Goal: Task Accomplishment & Management: Manage account settings

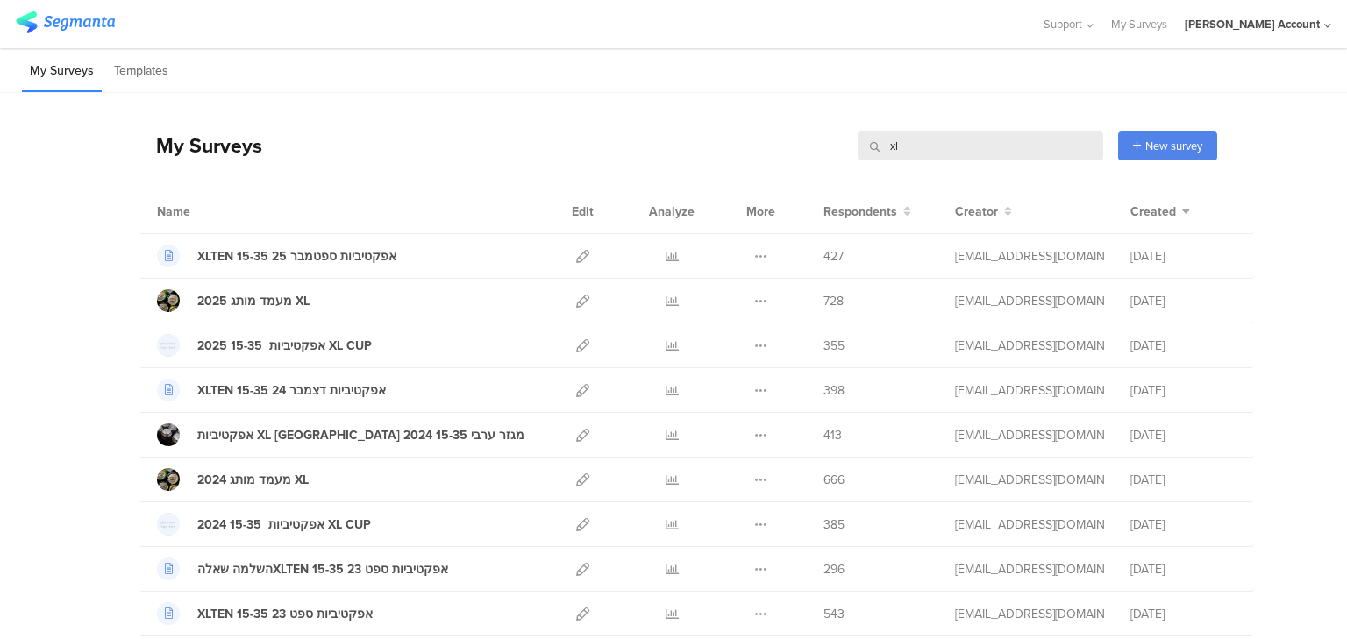
drag, startPoint x: 898, startPoint y: 146, endPoint x: 859, endPoint y: 145, distance: 38.6
click at [859, 145] on input "xl" at bounding box center [981, 146] width 246 height 29
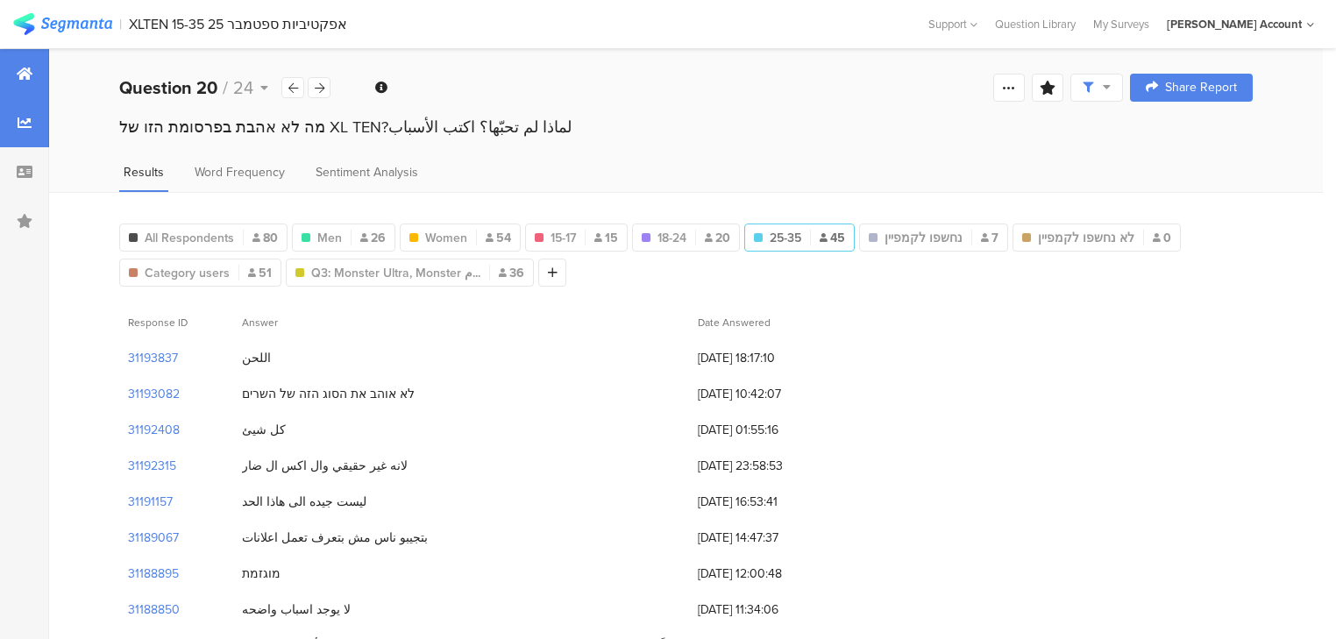
click at [24, 75] on icon at bounding box center [25, 74] width 16 height 14
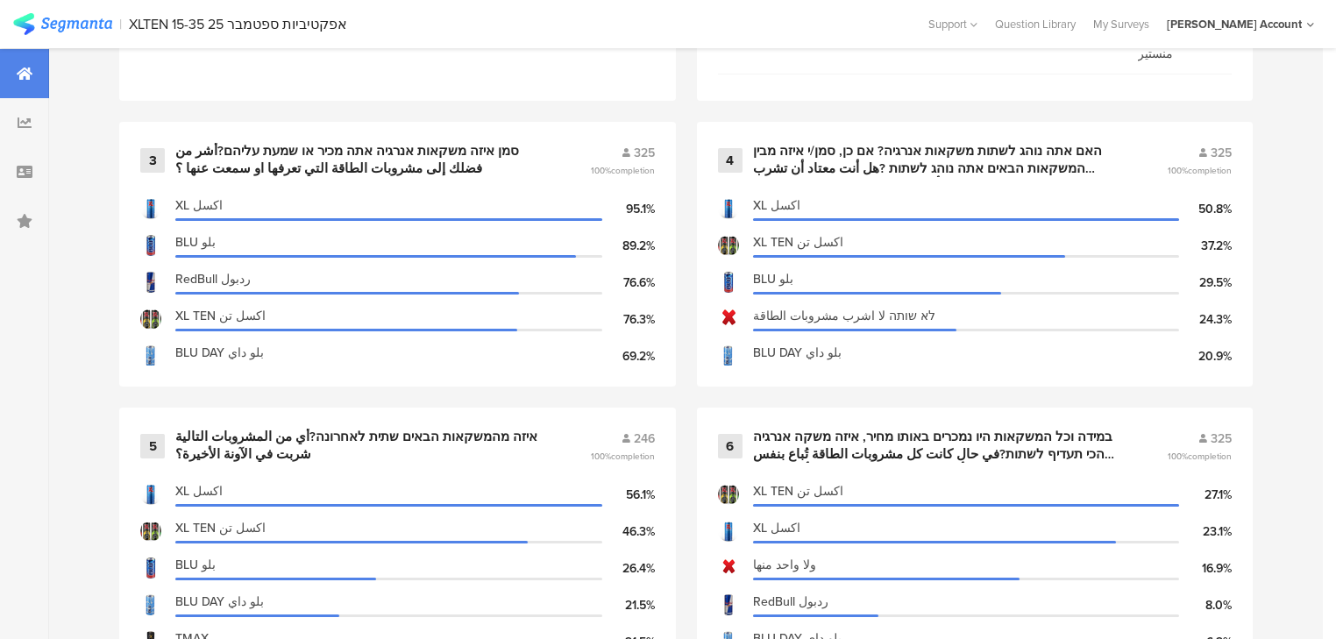
scroll to position [1052, 0]
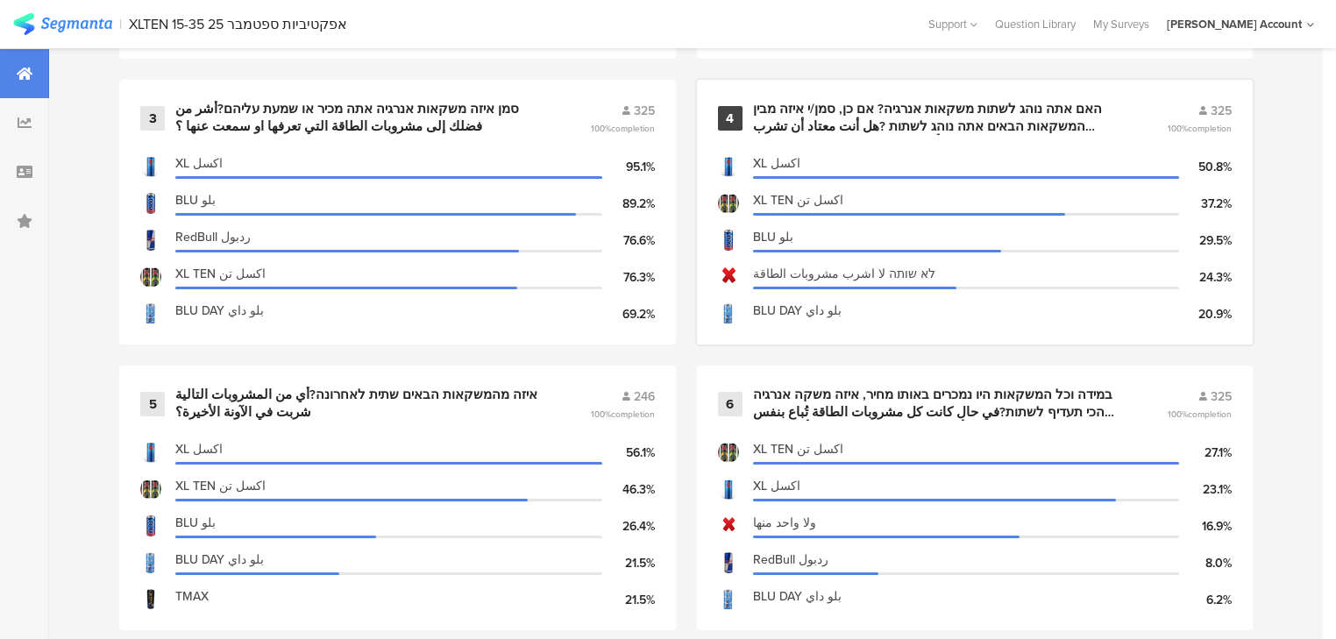
click at [819, 119] on div "האם אתה נוהג לשתות משקאות אנרגיה? אם כן, סמן/י איזה מבין המשקאות הבאים אתה נוהג…" at bounding box center [939, 118] width 373 height 34
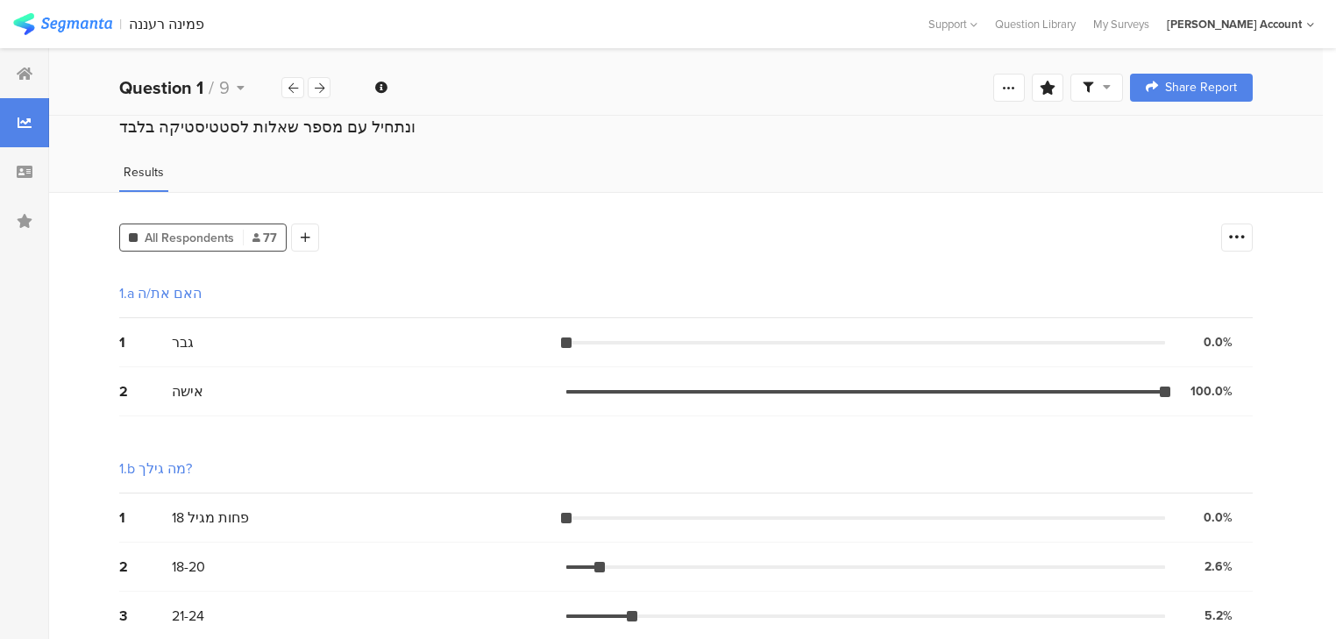
scroll to position [1263, 0]
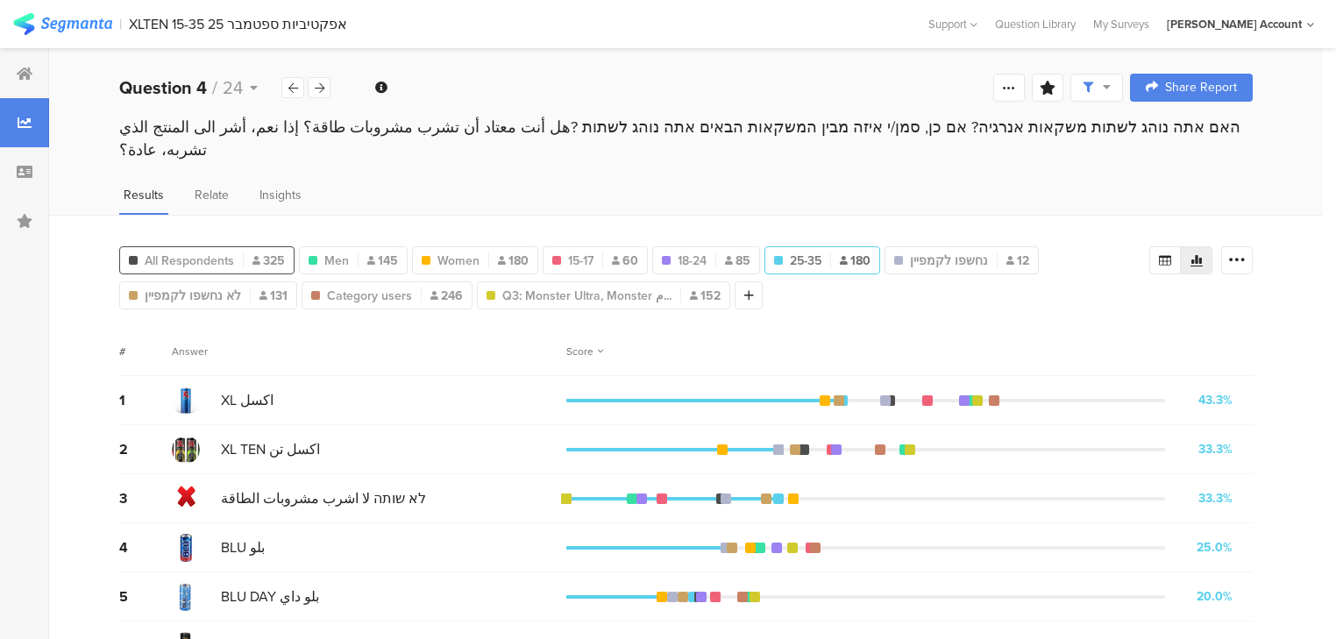
click at [202, 252] on span "All Respondents" at bounding box center [189, 261] width 89 height 18
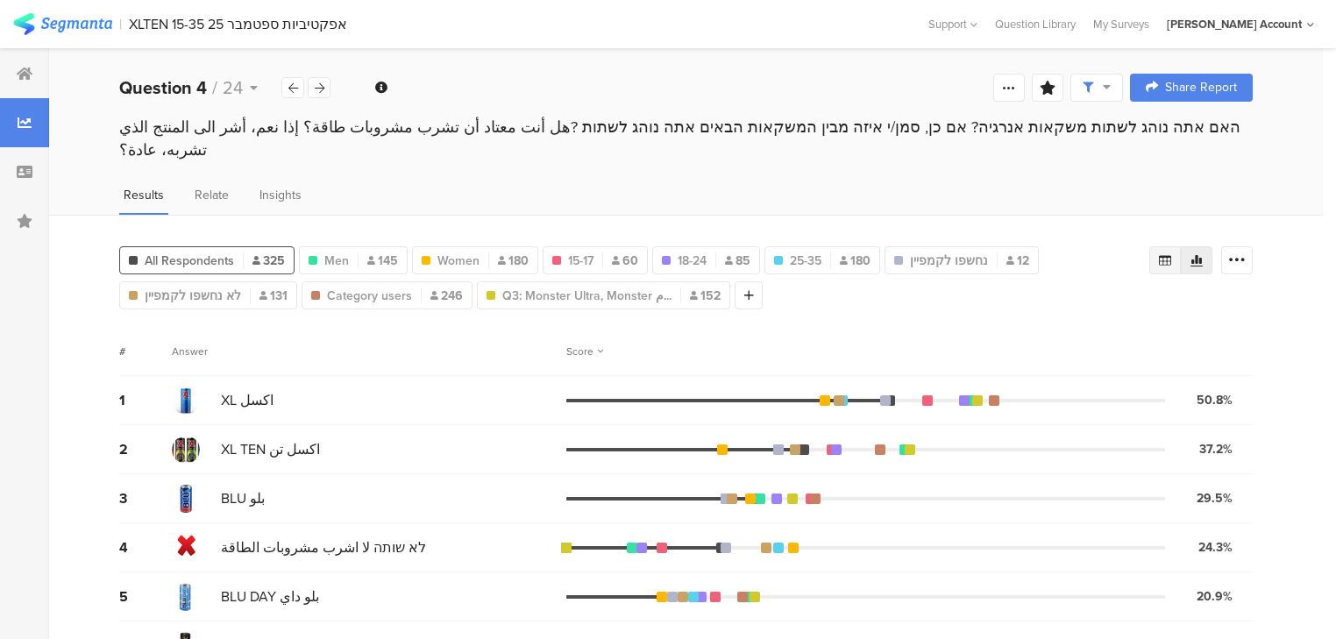
click at [1172, 255] on icon at bounding box center [1165, 260] width 12 height 11
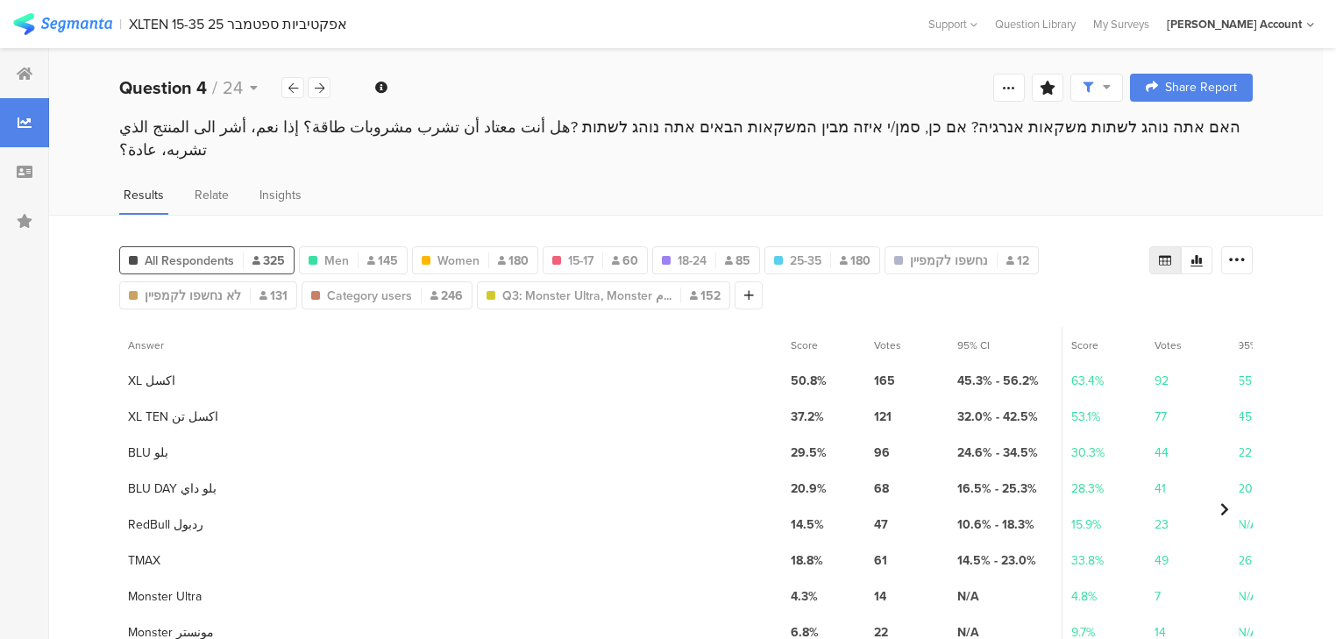
click at [61, 324] on div "All Respondents 325 Men 145 Women 180 Q1.2 : 15-17 15-17 60 Q1.2 : 18-24 18-24 …" at bounding box center [686, 466] width 1274 height 502
click at [319, 89] on icon at bounding box center [320, 87] width 10 height 11
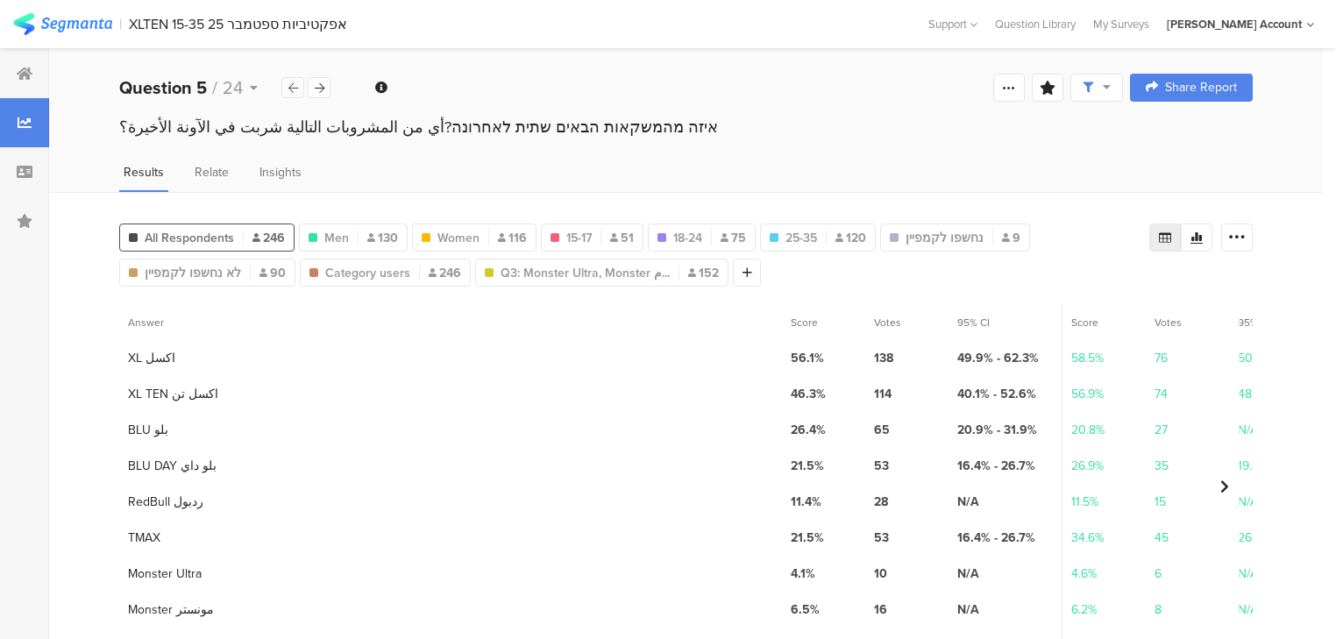
click at [296, 85] on icon at bounding box center [293, 87] width 10 height 11
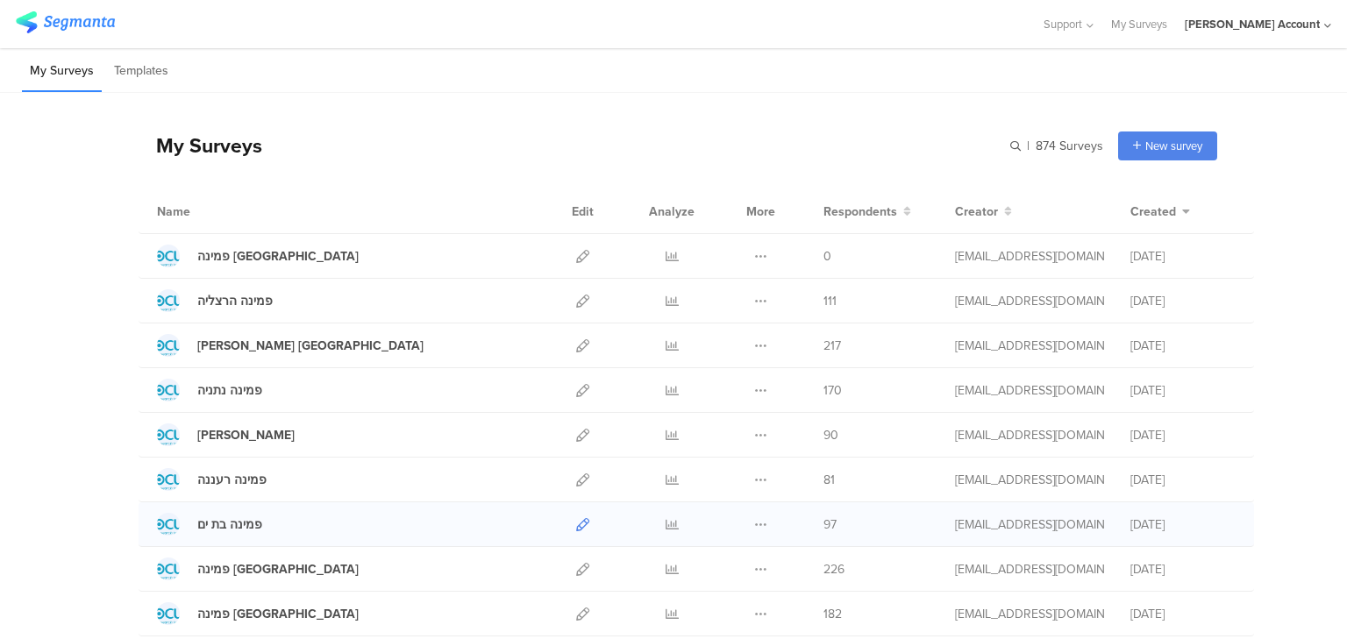
scroll to position [281, 0]
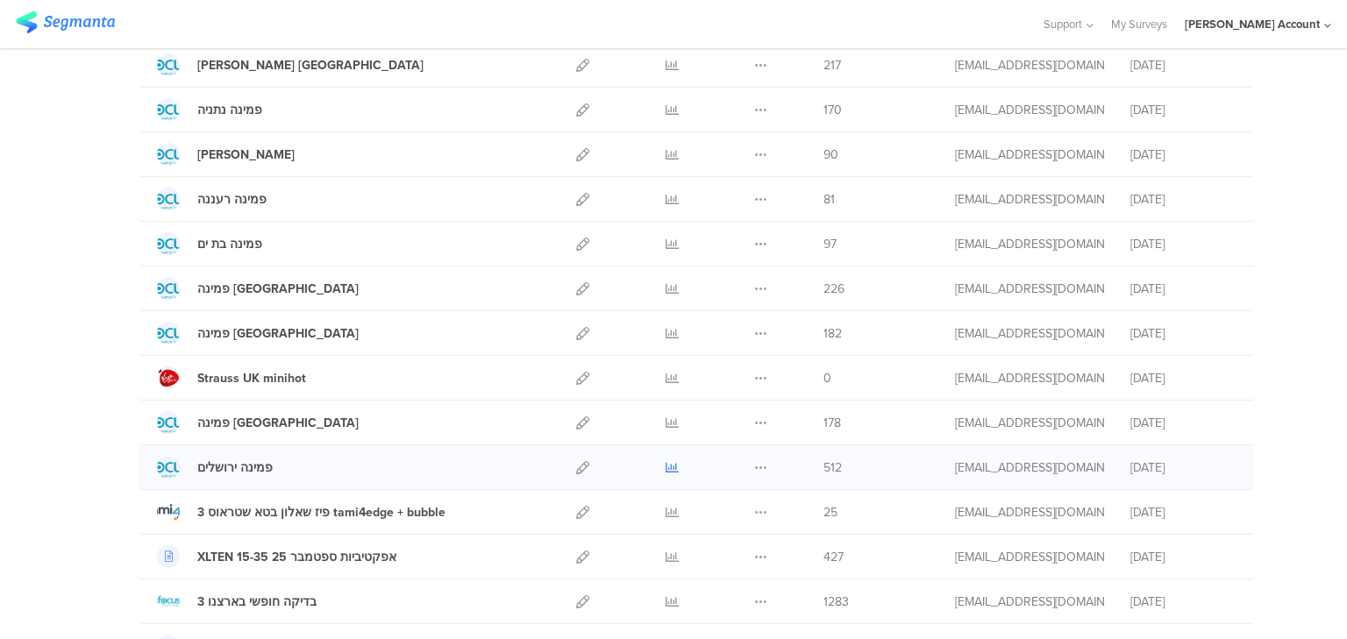
click at [673, 467] on icon at bounding box center [672, 467] width 13 height 13
click at [668, 421] on icon at bounding box center [672, 423] width 13 height 13
click at [666, 327] on icon at bounding box center [672, 333] width 13 height 13
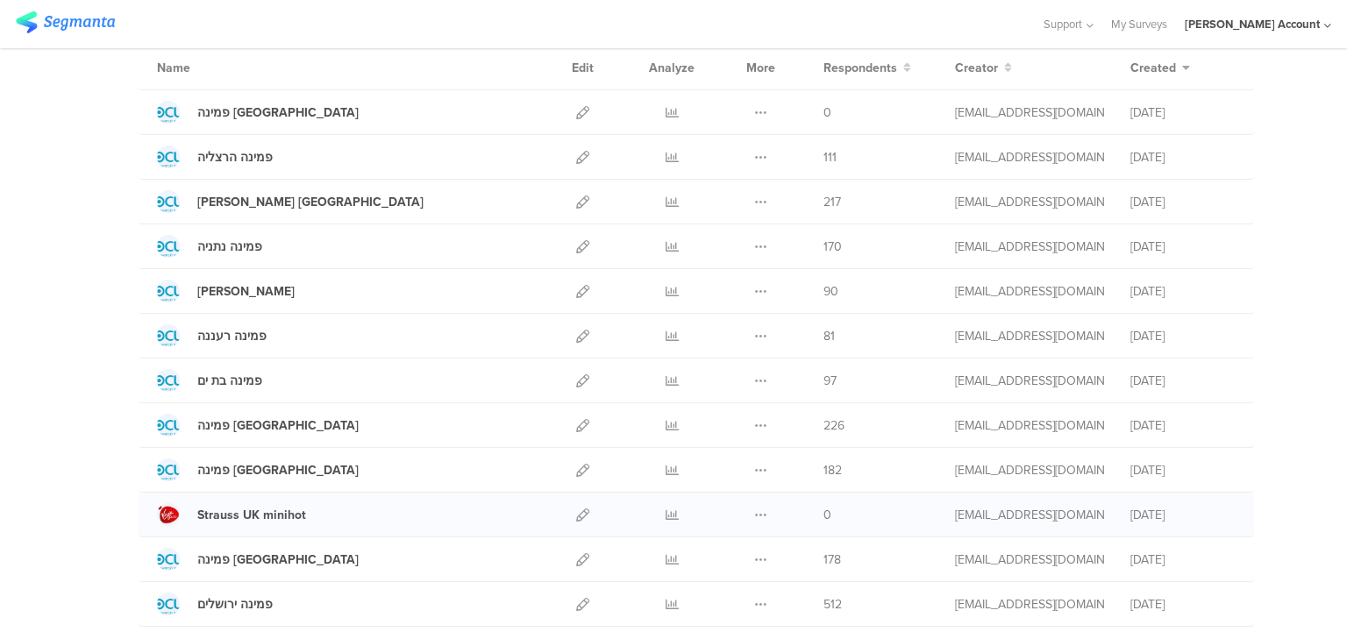
scroll to position [140, 0]
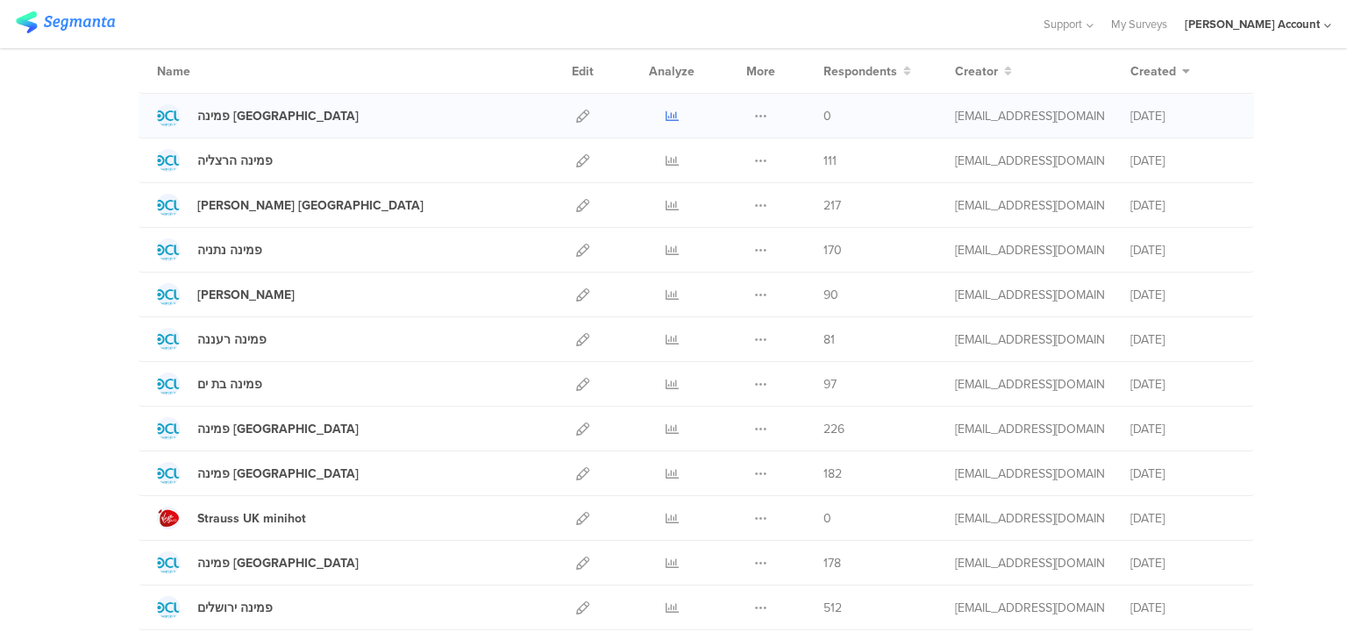
click at [666, 115] on icon at bounding box center [672, 116] width 13 height 13
click at [666, 429] on icon at bounding box center [672, 429] width 13 height 13
click at [675, 380] on div at bounding box center [671, 384] width 53 height 44
click at [670, 382] on icon at bounding box center [672, 384] width 13 height 13
click at [667, 333] on icon at bounding box center [672, 339] width 13 height 13
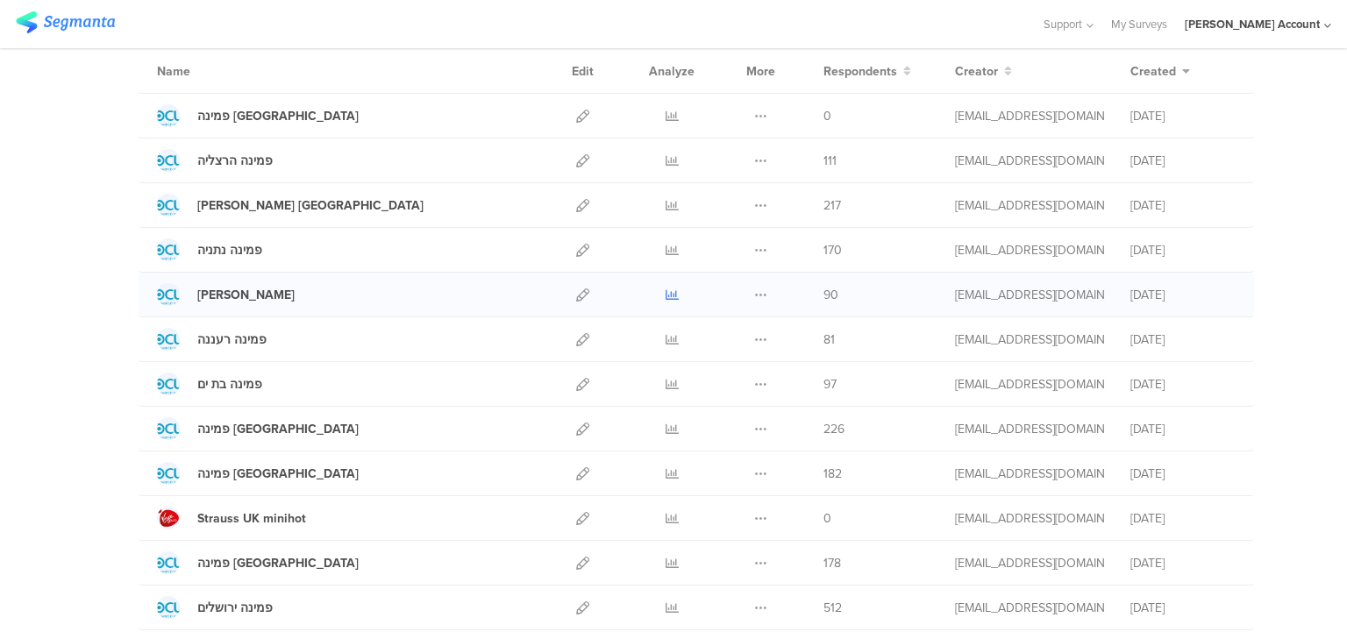
click at [668, 296] on icon at bounding box center [672, 294] width 13 height 13
click at [666, 245] on icon at bounding box center [672, 250] width 13 height 13
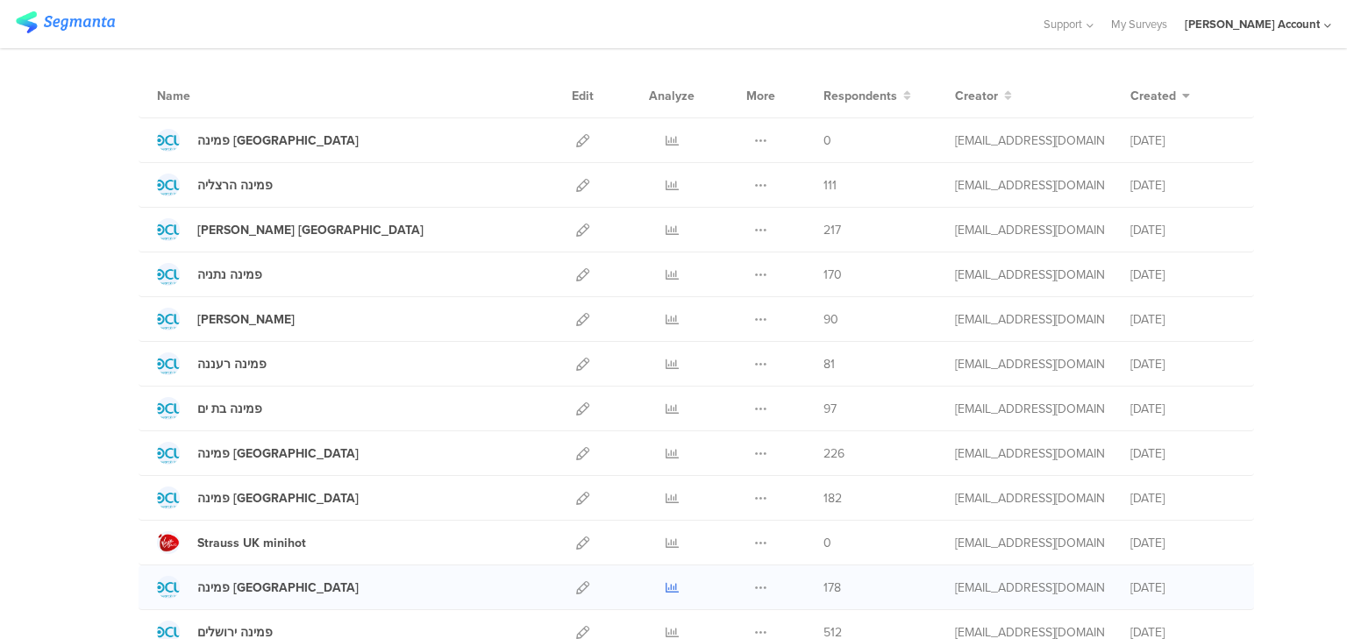
scroll to position [70, 0]
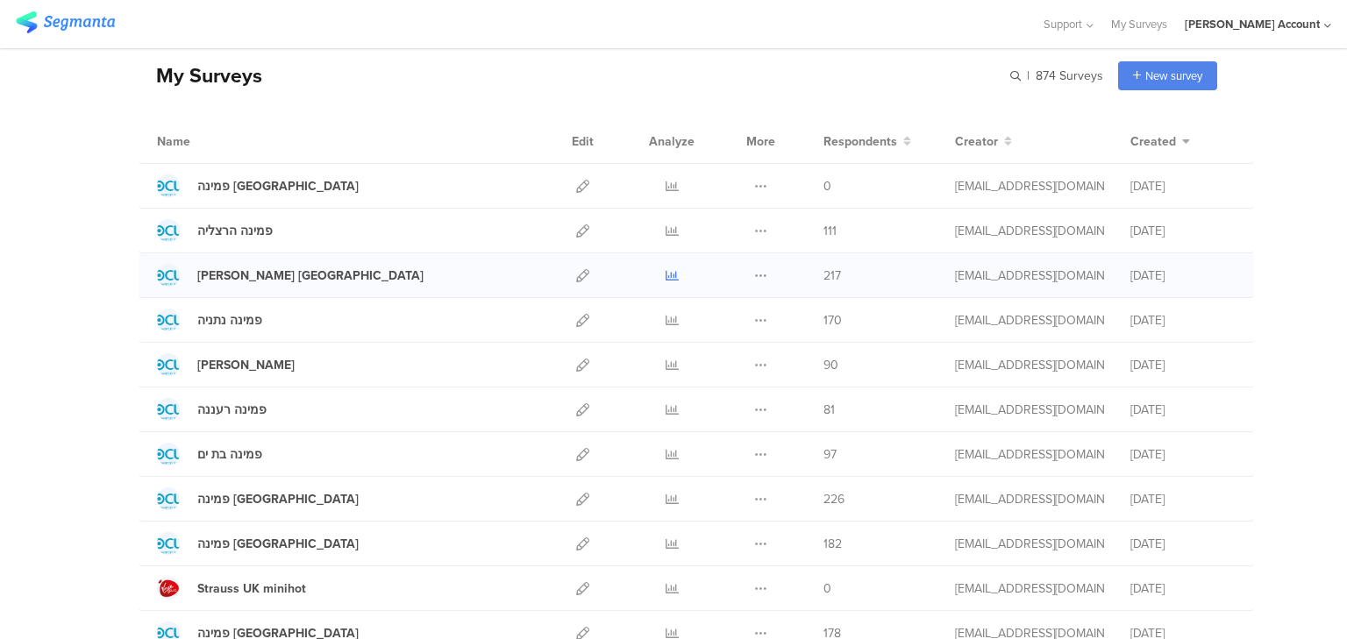
click at [666, 267] on link at bounding box center [672, 275] width 13 height 44
click at [666, 228] on icon at bounding box center [672, 230] width 13 height 13
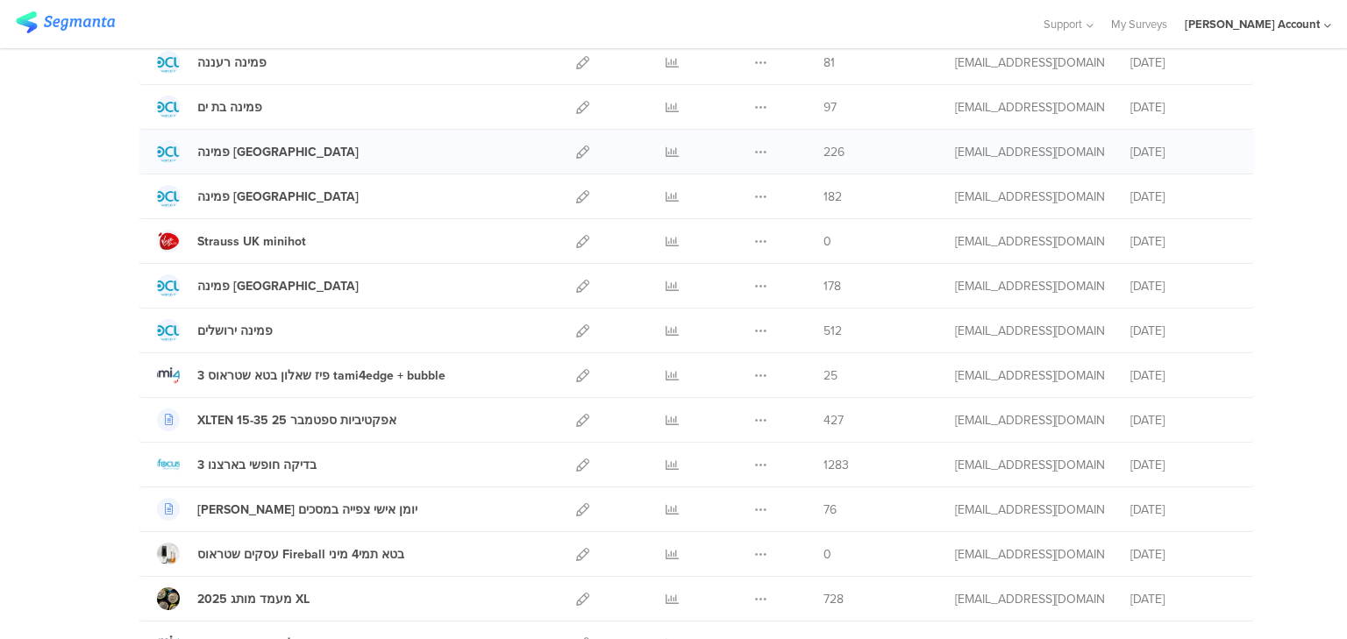
scroll to position [421, 0]
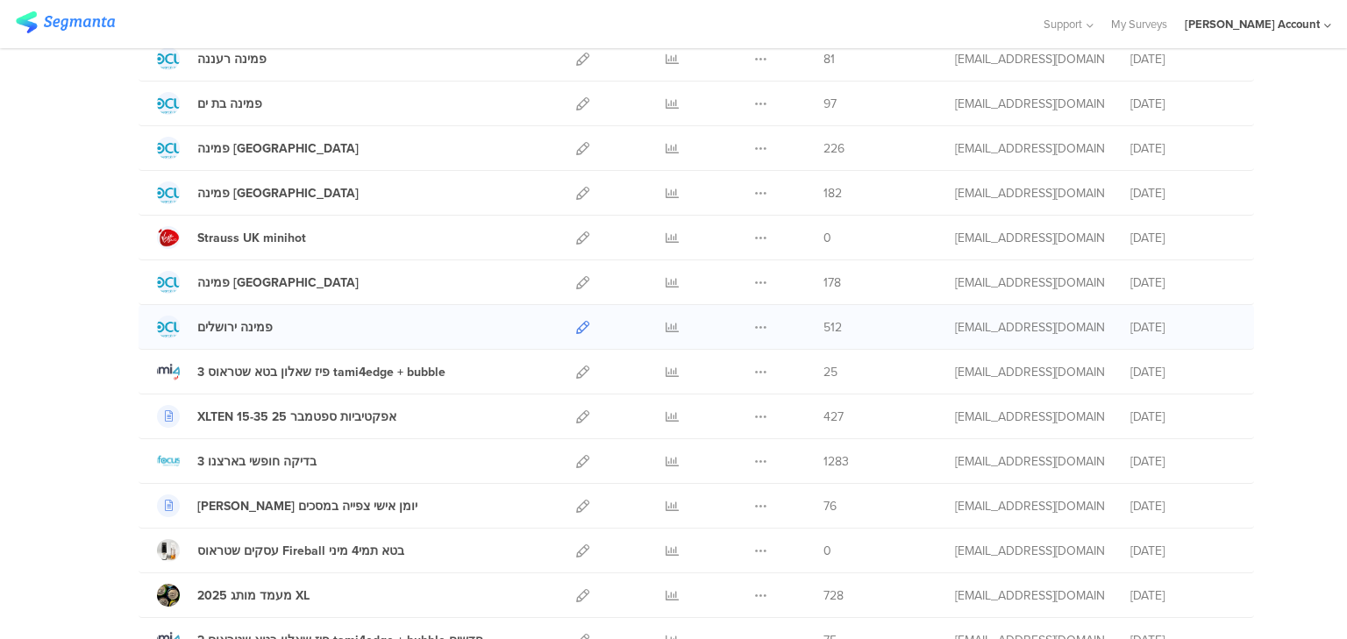
click at [576, 325] on icon at bounding box center [582, 327] width 13 height 13
click at [576, 280] on icon at bounding box center [582, 282] width 13 height 13
click at [576, 189] on icon at bounding box center [582, 193] width 13 height 13
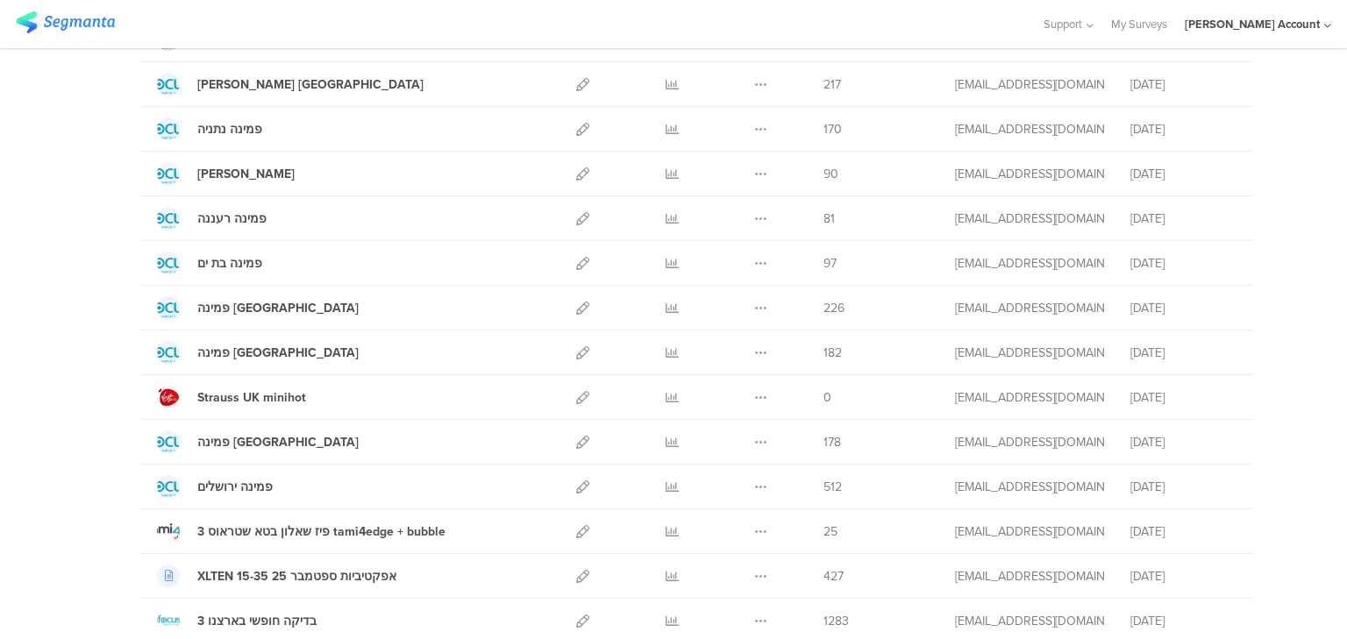
scroll to position [140, 0]
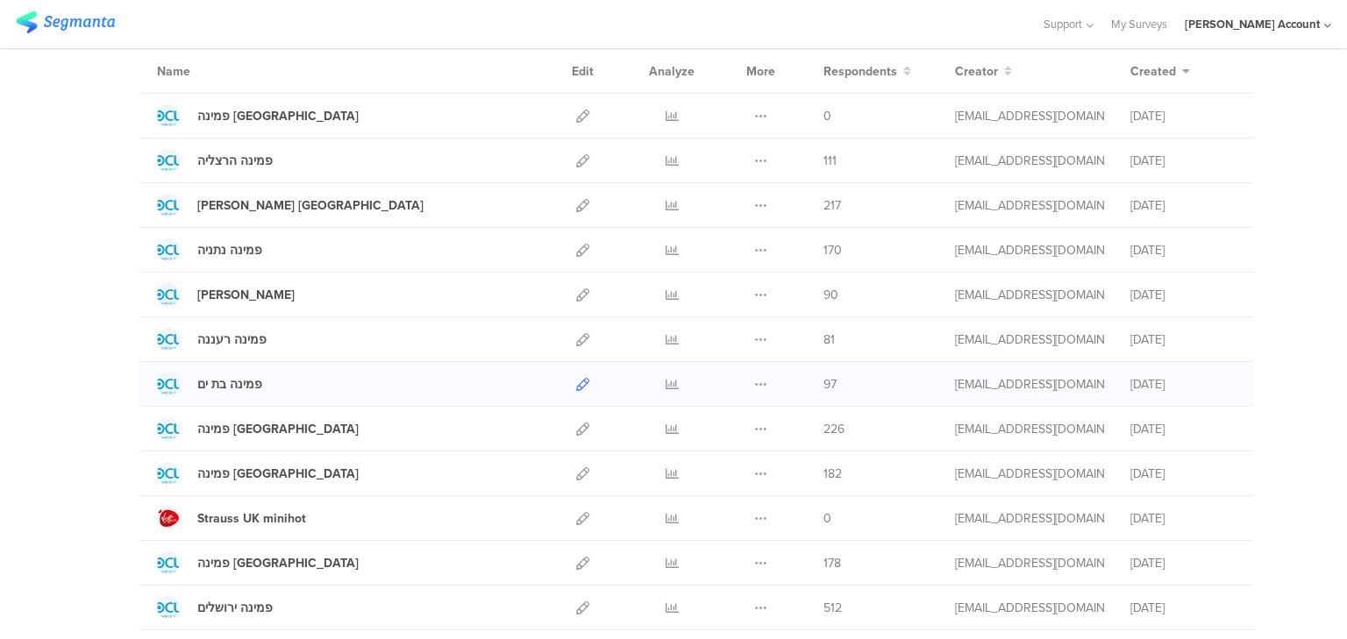
click at [576, 380] on icon at bounding box center [582, 384] width 13 height 13
click at [576, 338] on icon at bounding box center [582, 339] width 13 height 13
click at [576, 291] on icon at bounding box center [582, 294] width 13 height 13
click at [577, 246] on icon at bounding box center [582, 250] width 13 height 13
click at [582, 200] on icon at bounding box center [582, 205] width 13 height 13
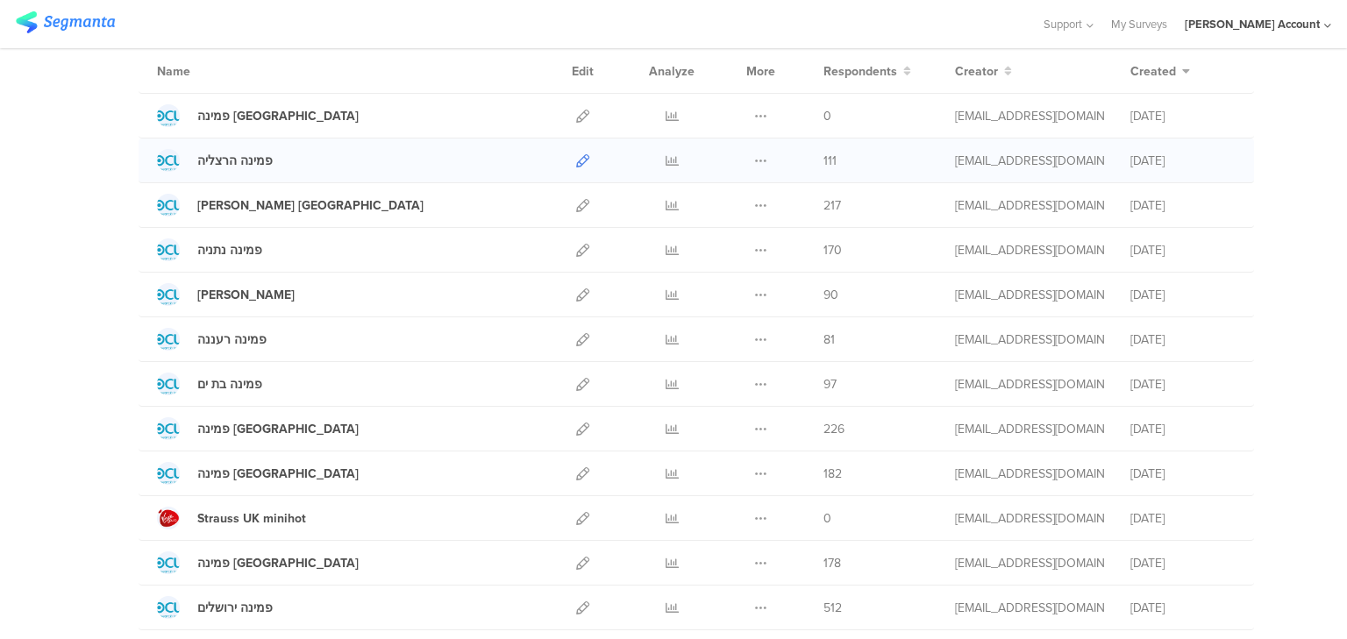
click at [576, 157] on icon at bounding box center [582, 160] width 13 height 13
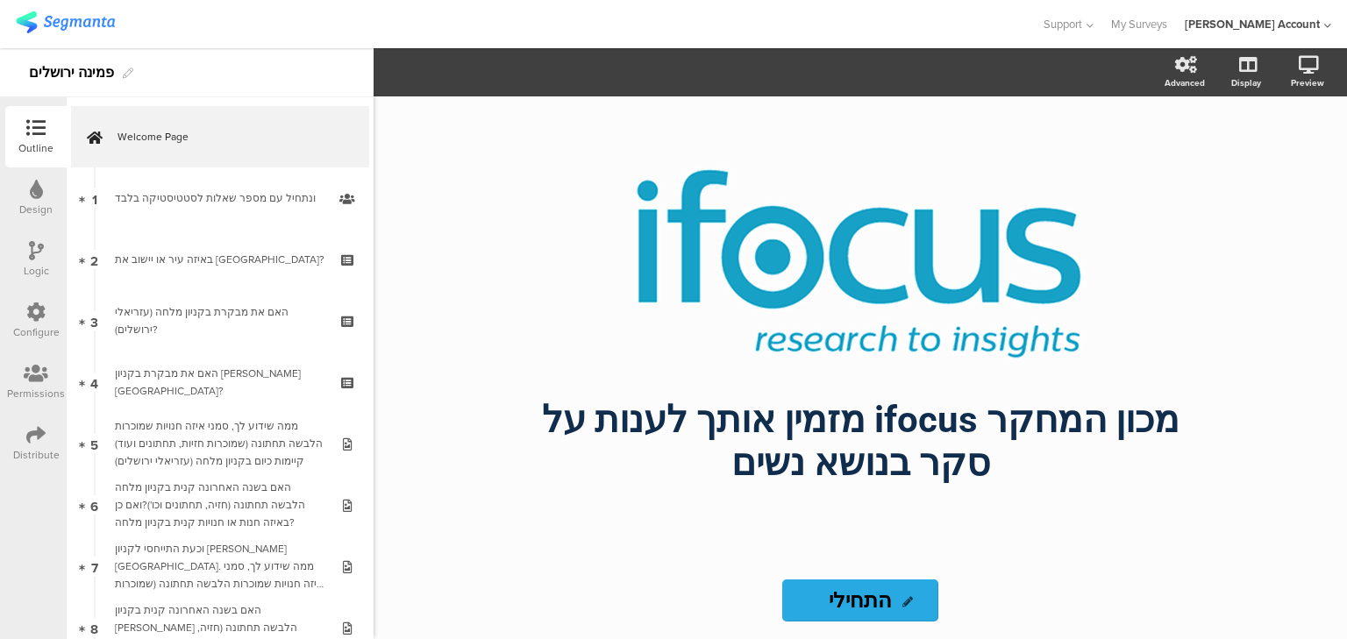
click at [46, 438] on div "Distribute" at bounding box center [35, 443] width 61 height 61
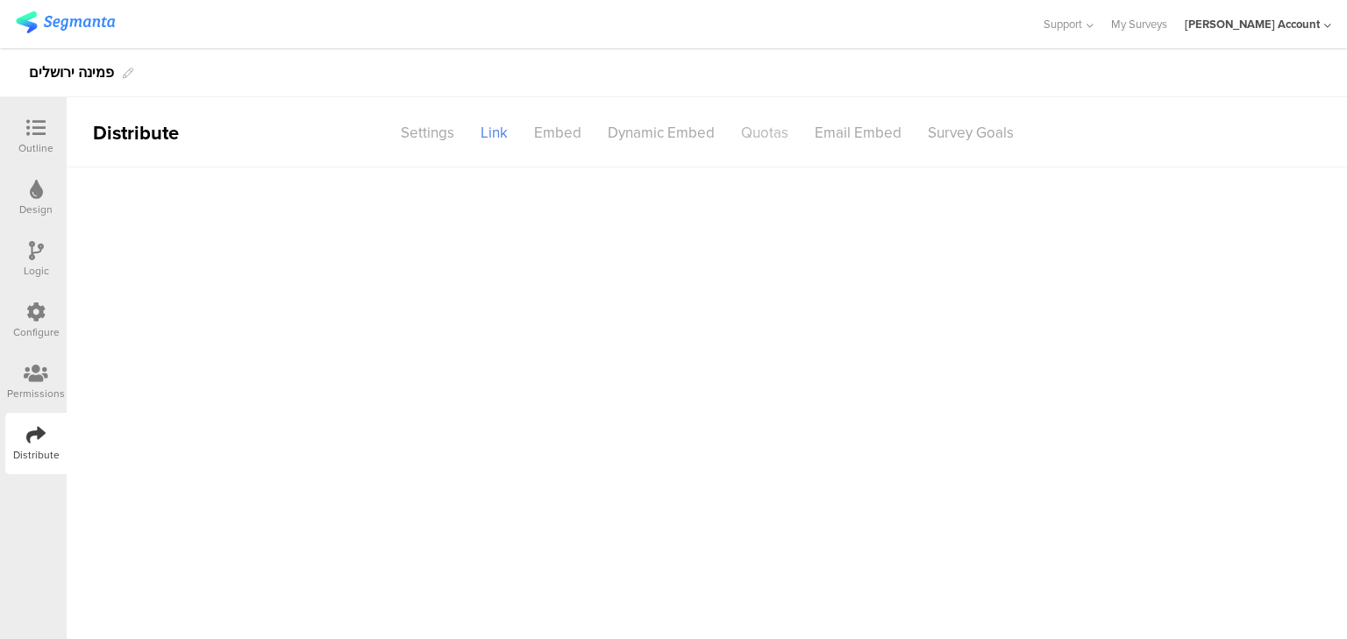
click at [770, 127] on div "Quotas" at bounding box center [765, 133] width 74 height 31
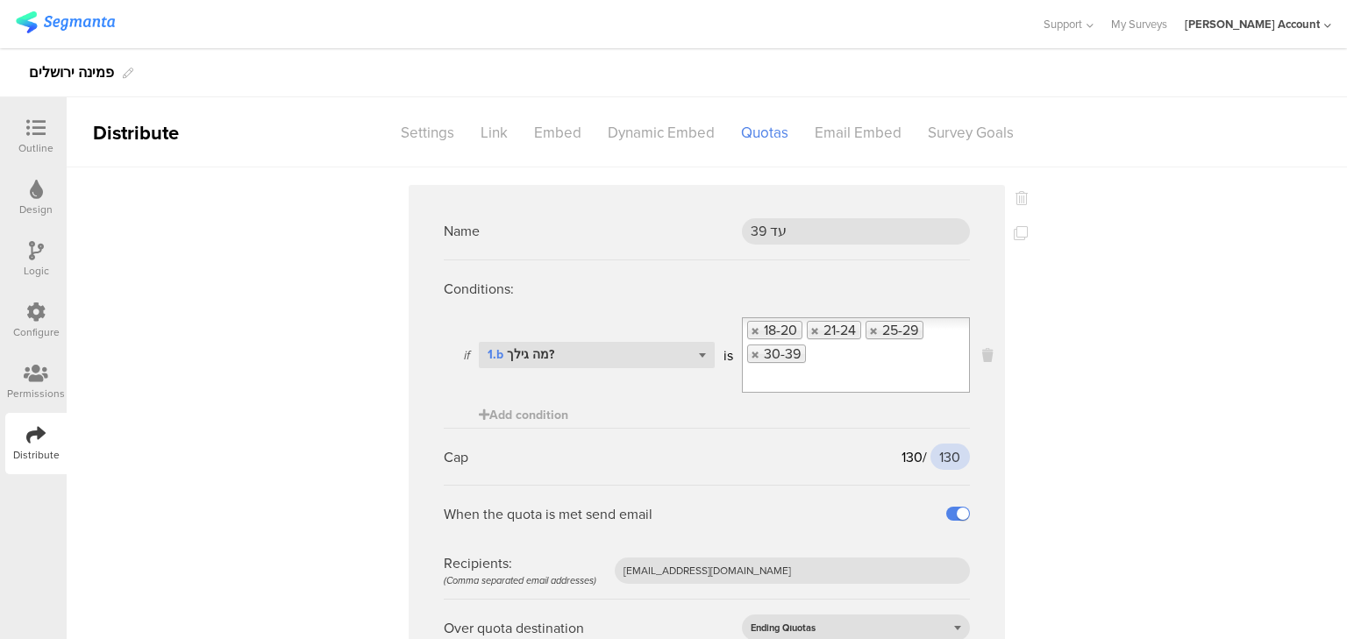
click at [952, 457] on input "130" at bounding box center [949, 457] width 39 height 26
click at [951, 453] on input "130" at bounding box center [949, 457] width 39 height 26
click at [944, 456] on input "130" at bounding box center [949, 457] width 39 height 26
click at [944, 455] on input "130" at bounding box center [949, 457] width 39 height 26
type input "140"
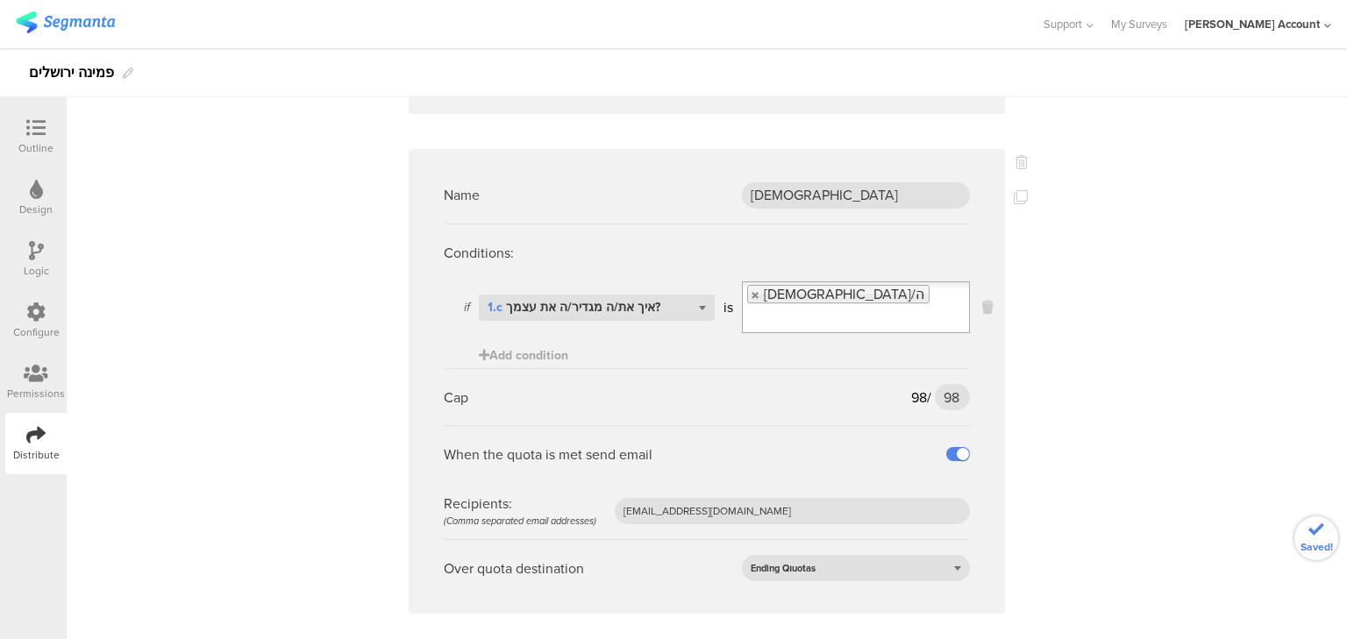
scroll to position [561, 0]
click at [946, 382] on input "98" at bounding box center [952, 395] width 35 height 26
type input "105"
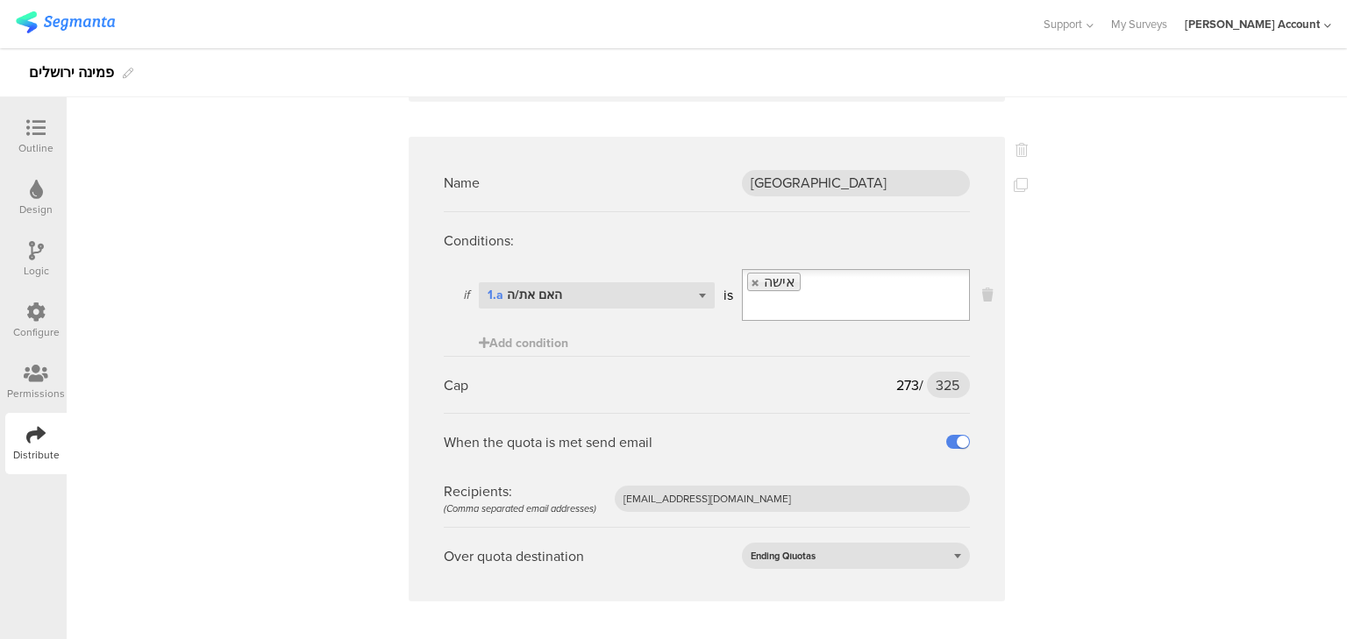
scroll to position [2051, 0]
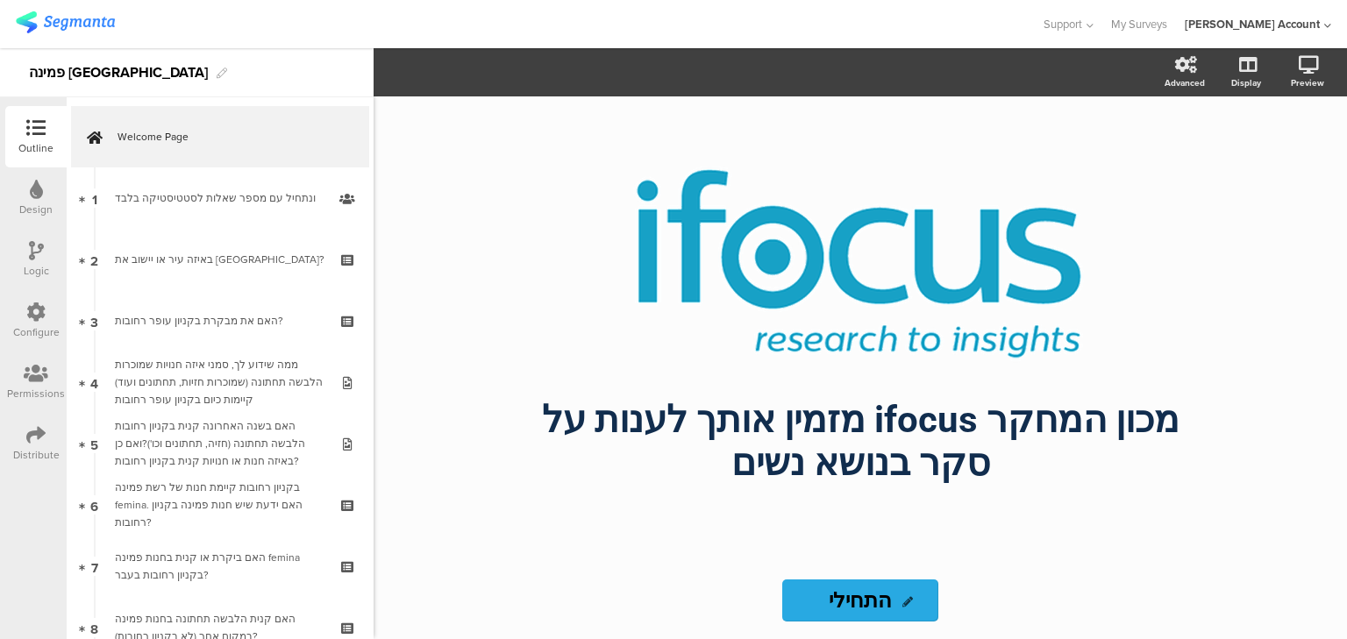
drag, startPoint x: 31, startPoint y: 432, endPoint x: 44, endPoint y: 432, distance: 13.2
click at [31, 432] on icon at bounding box center [35, 434] width 19 height 19
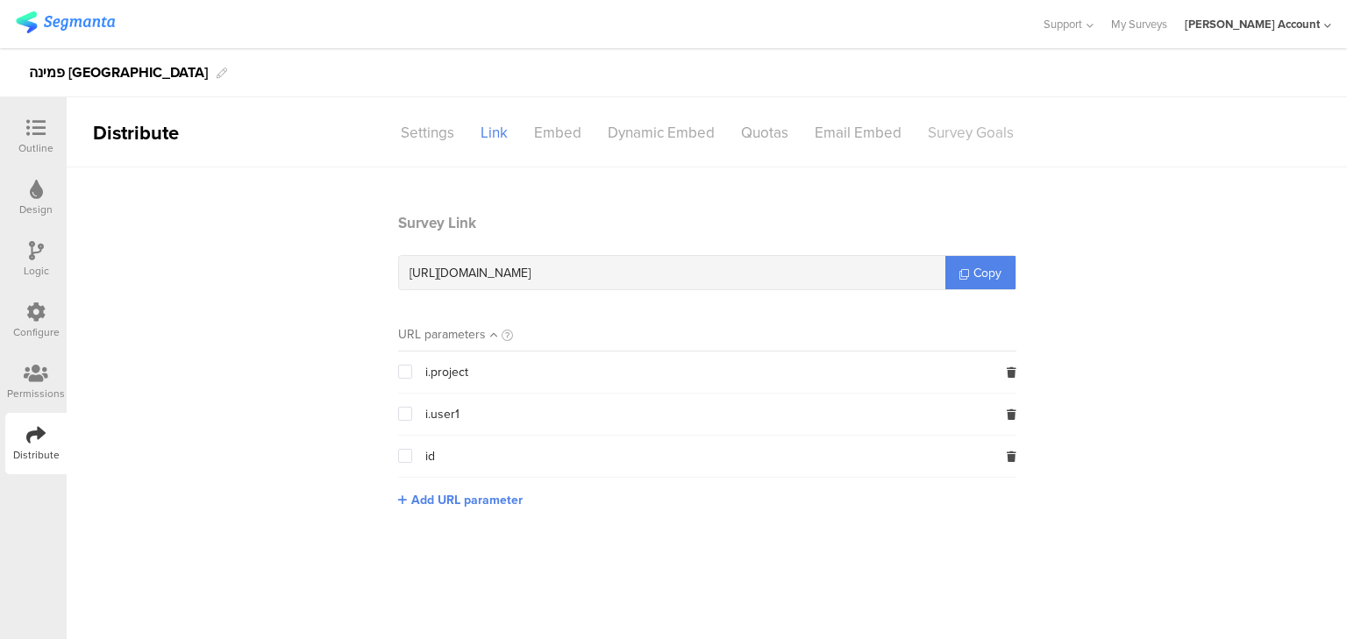
click at [947, 134] on div "Survey Goals" at bounding box center [971, 133] width 112 height 31
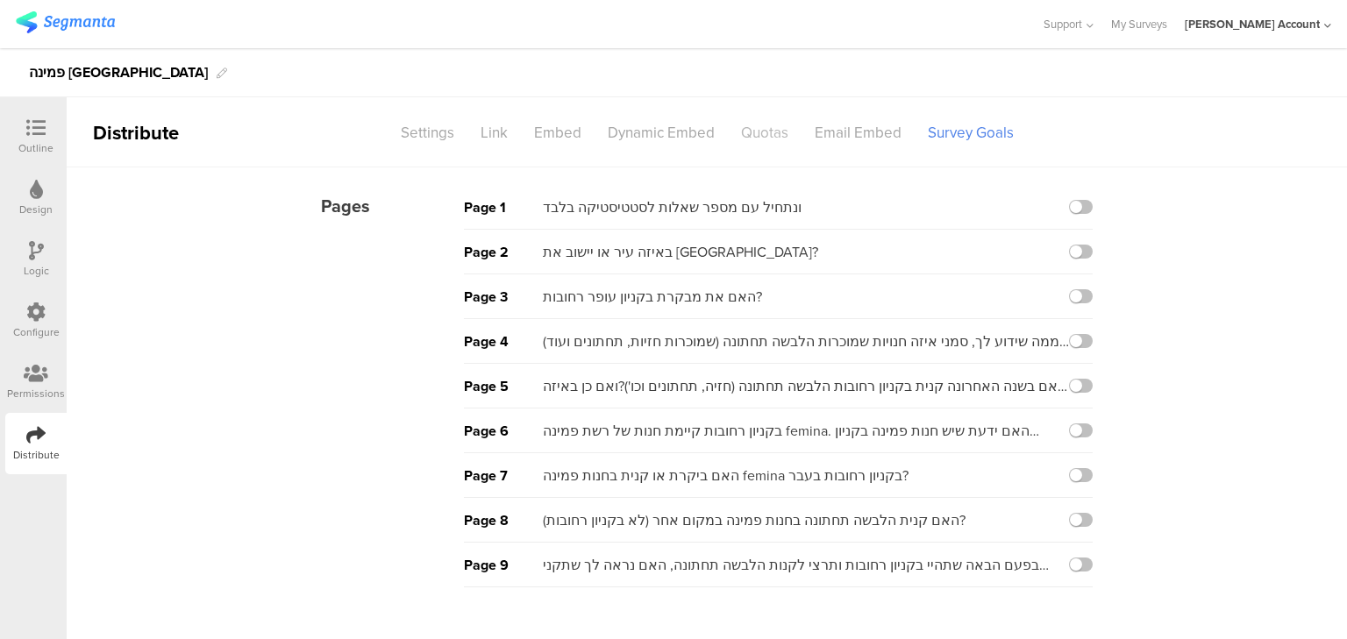
click at [750, 127] on div "Quotas" at bounding box center [765, 133] width 74 height 31
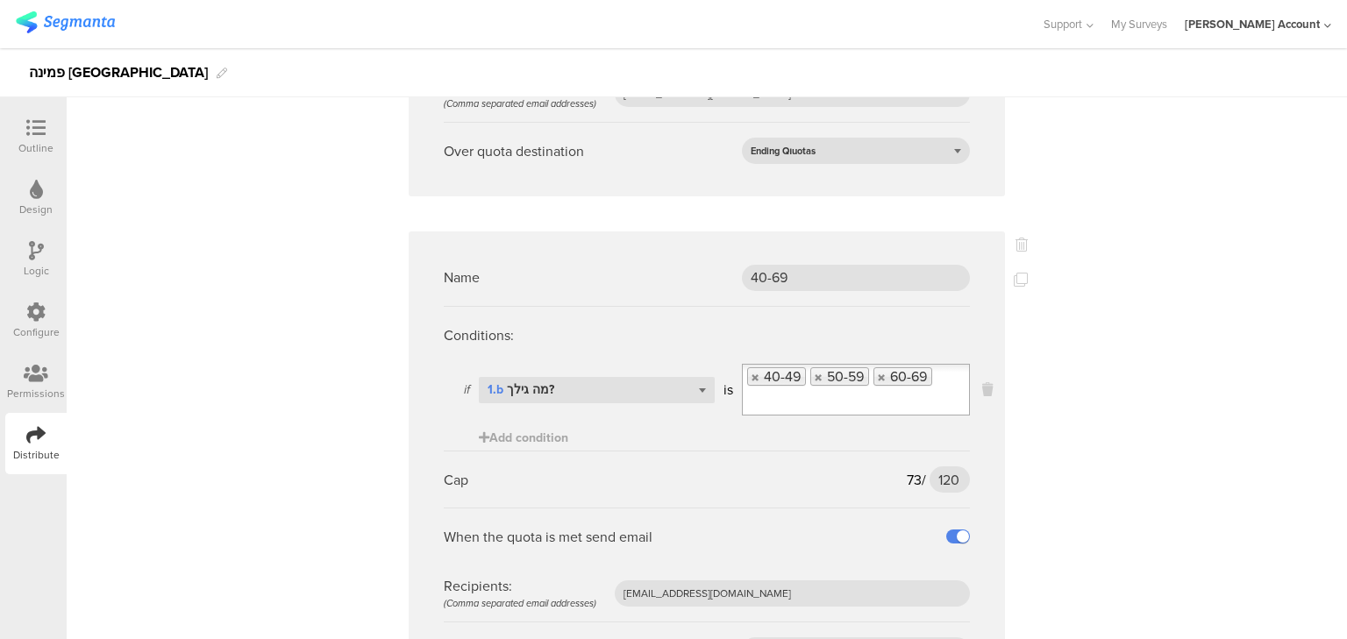
scroll to position [1599, 0]
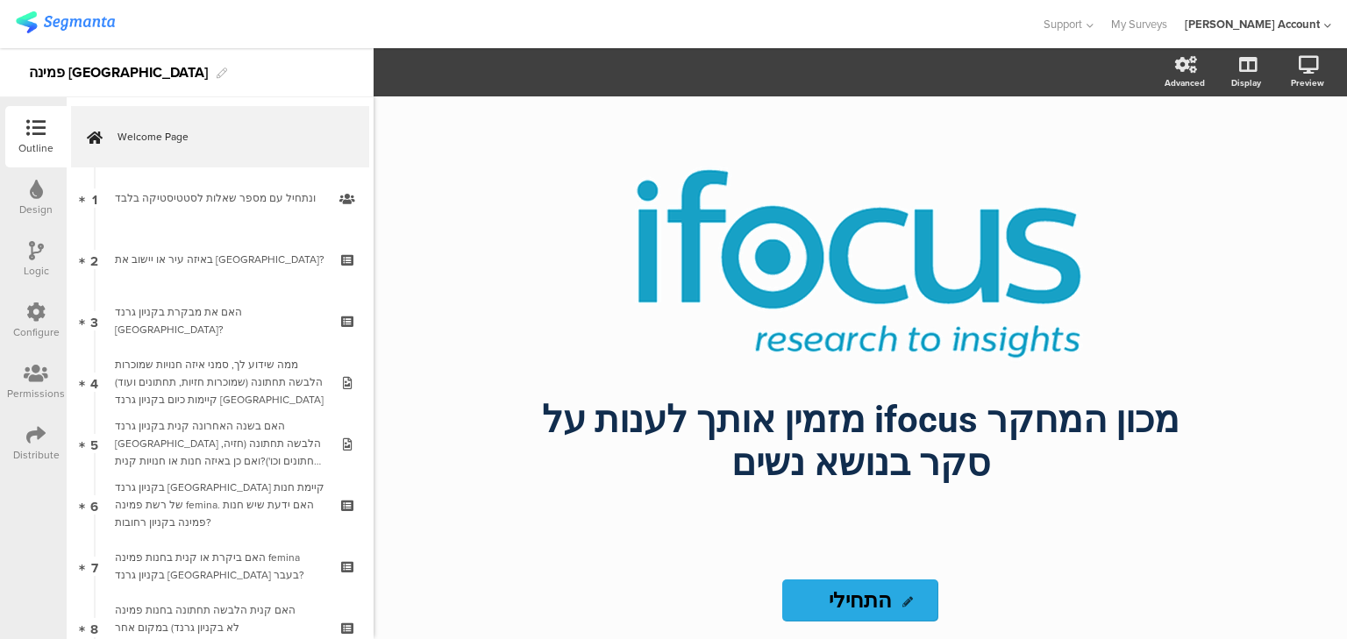
click at [39, 427] on icon at bounding box center [35, 434] width 19 height 19
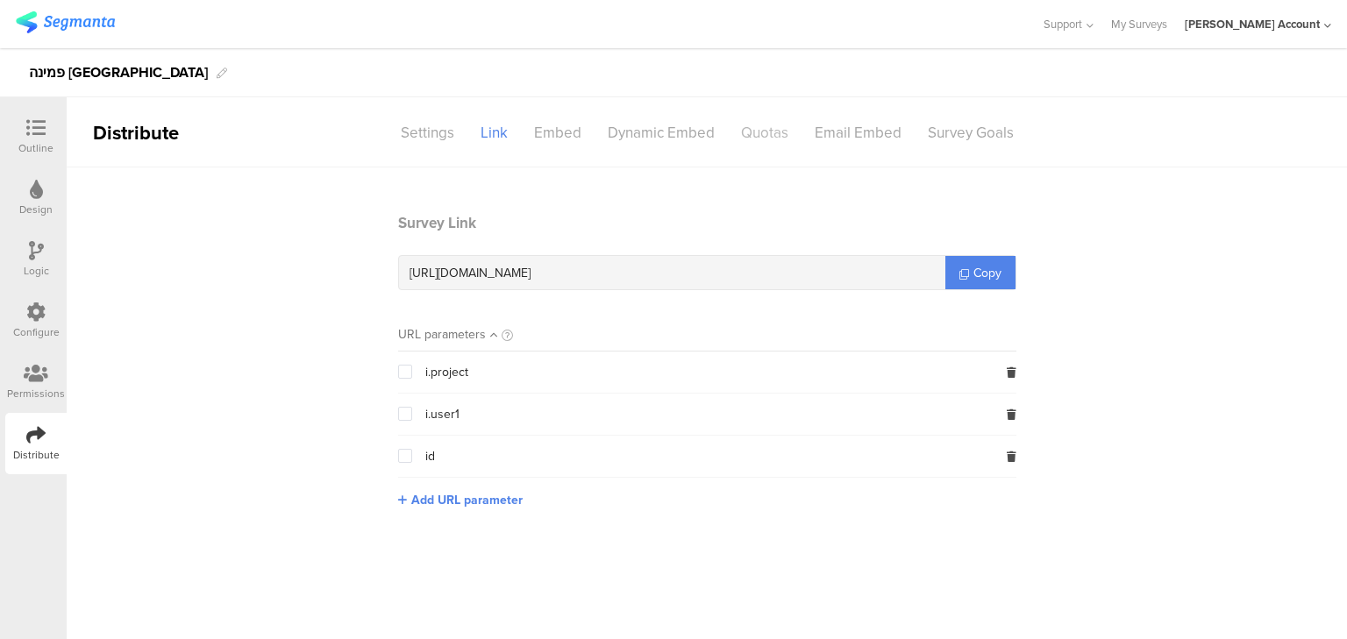
click at [779, 133] on div "Quotas" at bounding box center [765, 133] width 74 height 31
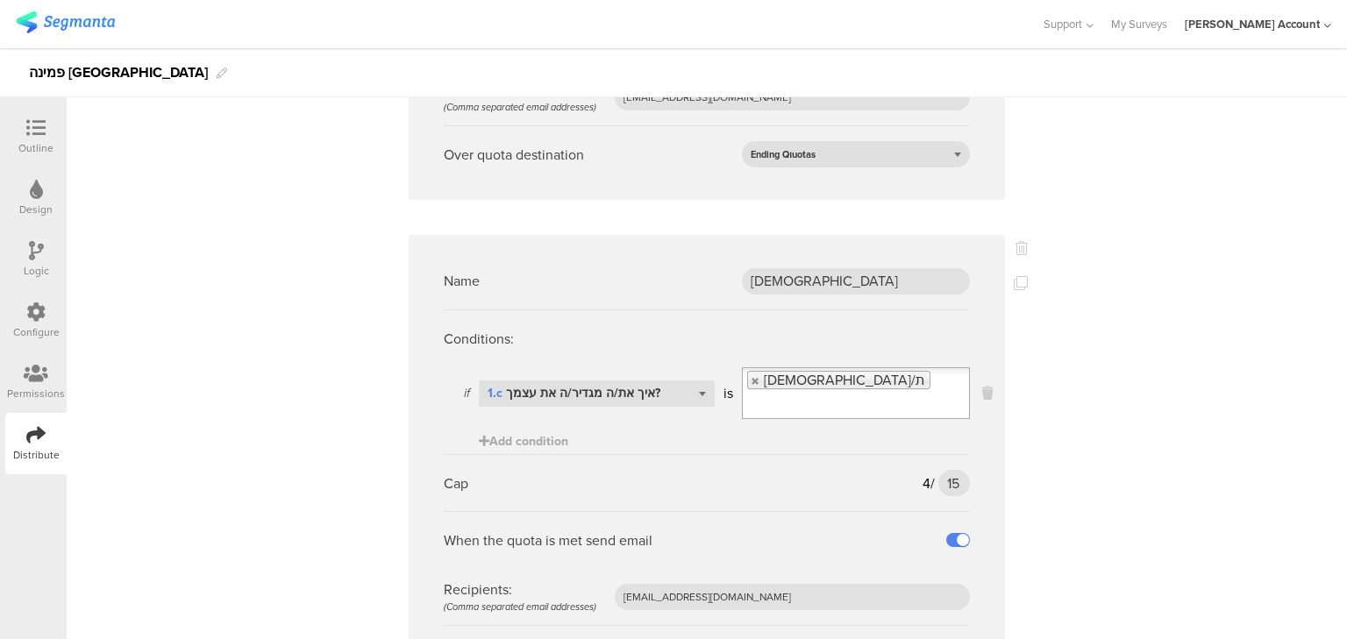
scroll to position [1599, 0]
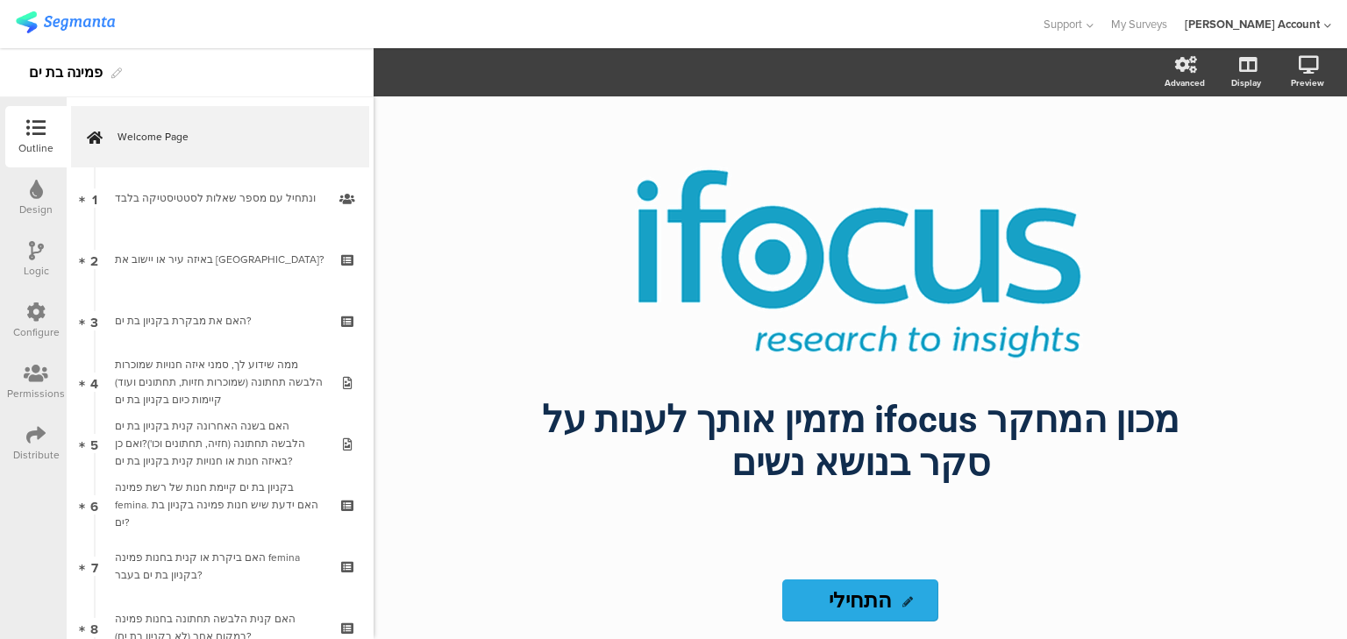
click at [40, 437] on icon at bounding box center [35, 434] width 19 height 19
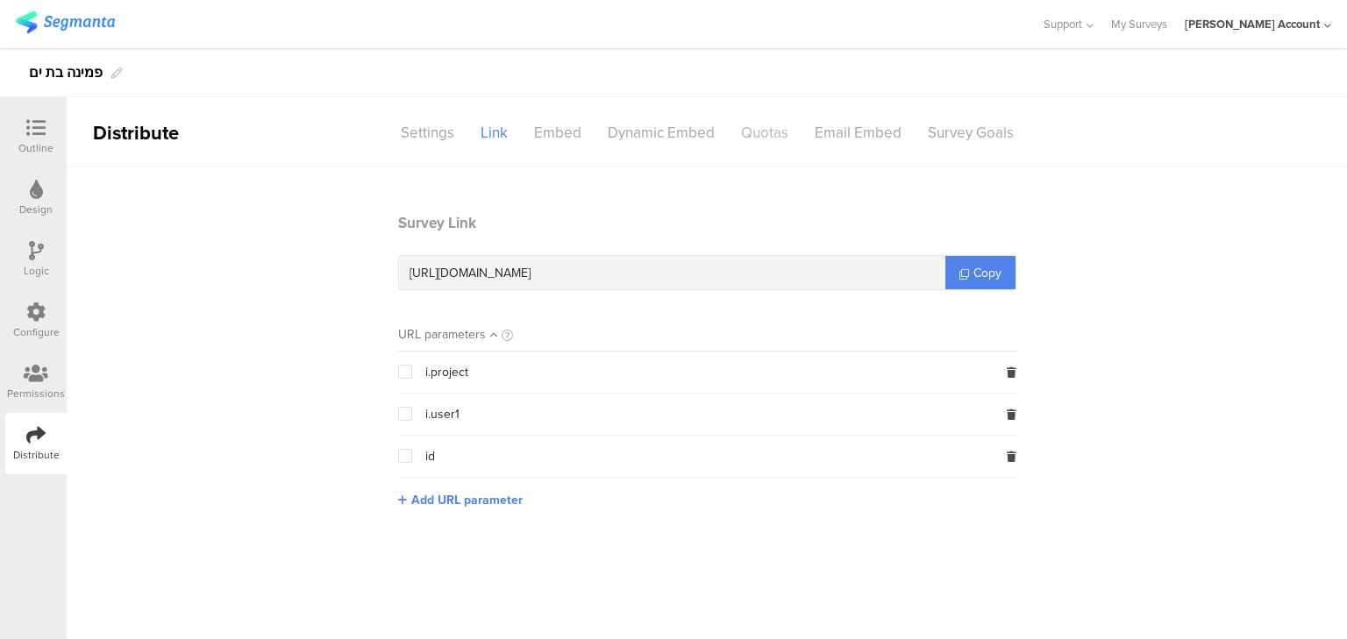
click at [755, 127] on div "Quotas" at bounding box center [765, 133] width 74 height 31
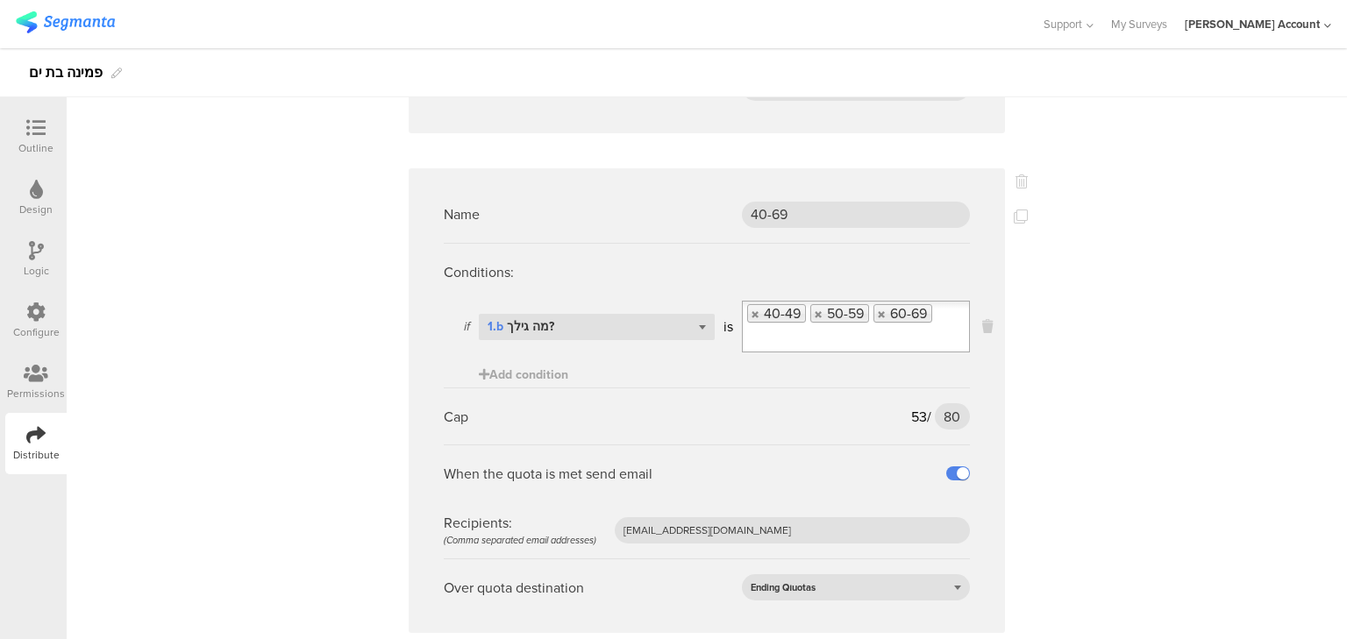
scroll to position [1076, 0]
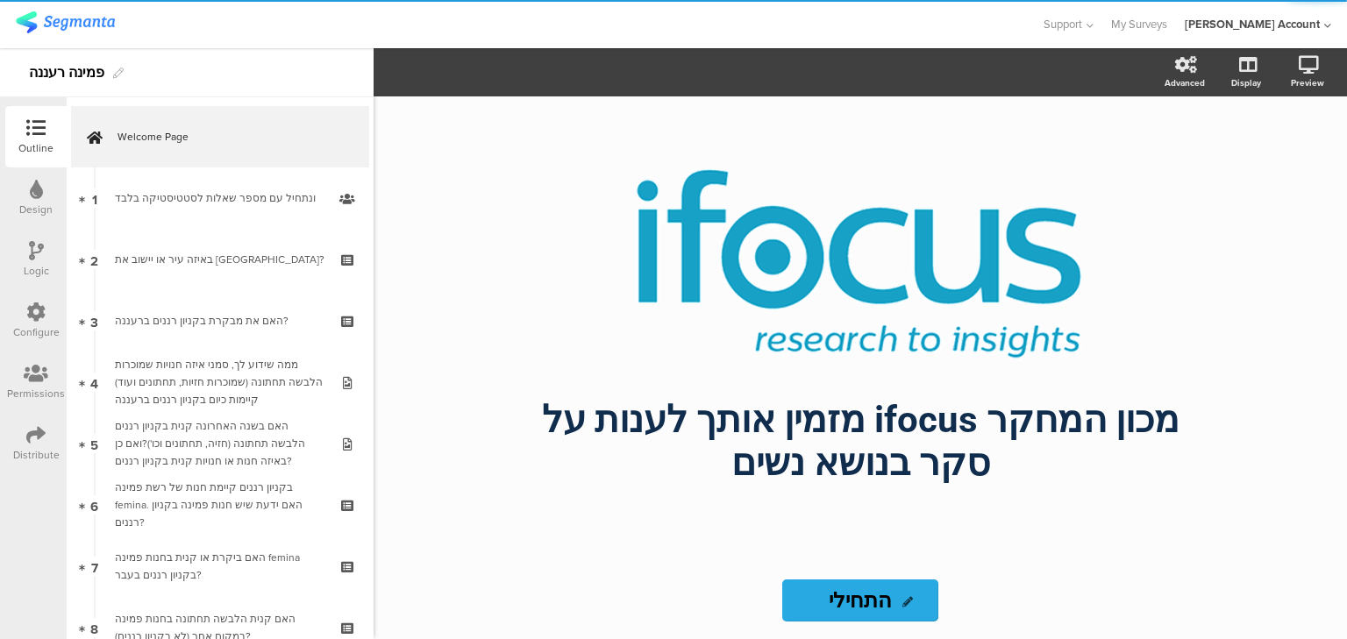
click at [38, 438] on icon at bounding box center [35, 434] width 19 height 19
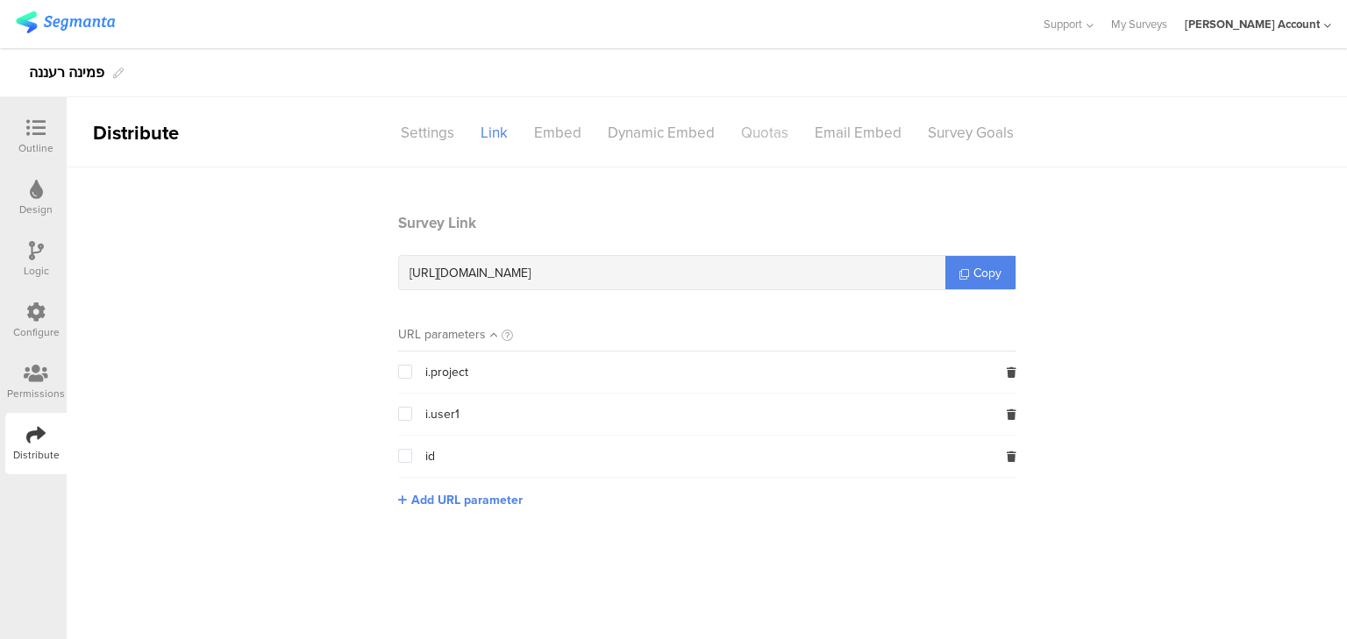
click at [758, 131] on div "Quotas" at bounding box center [765, 133] width 74 height 31
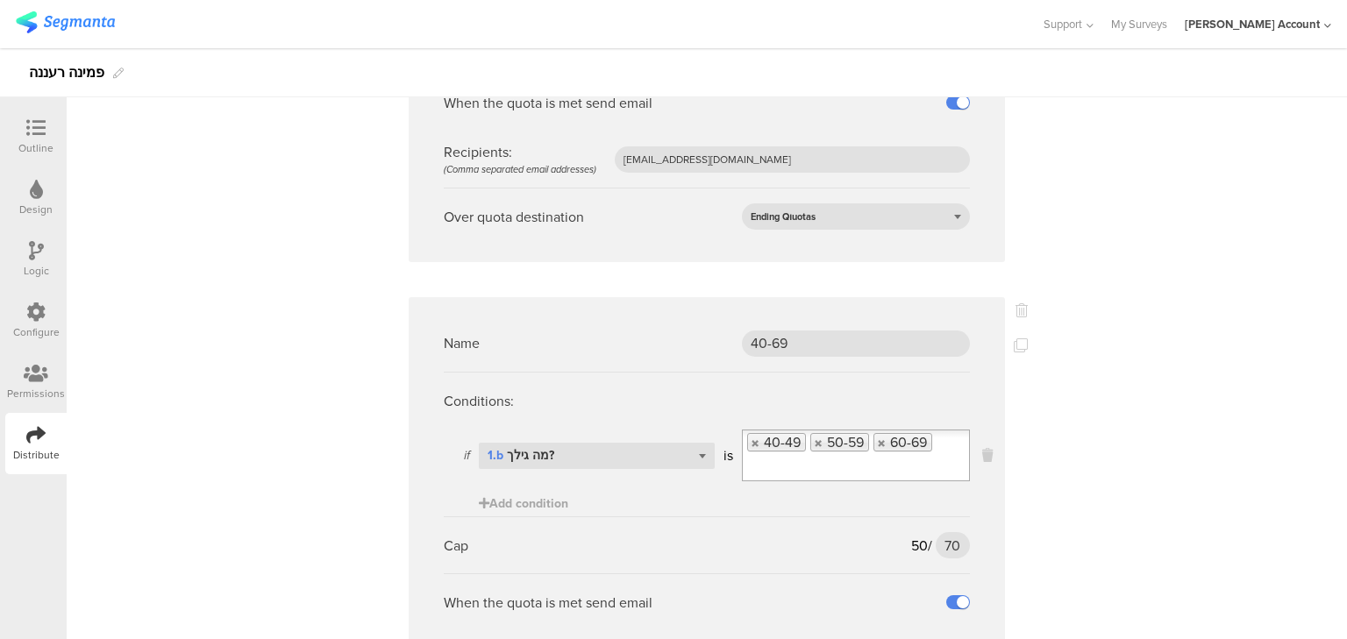
scroll to position [1076, 0]
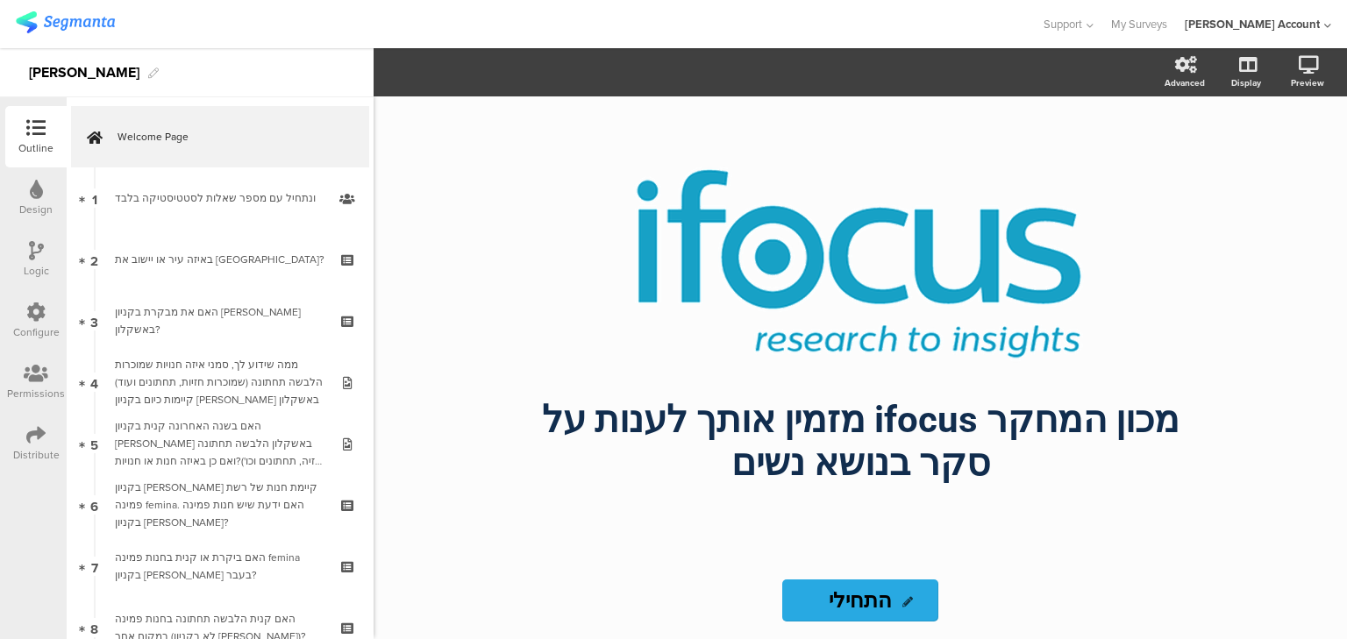
click at [26, 444] on icon at bounding box center [35, 434] width 19 height 19
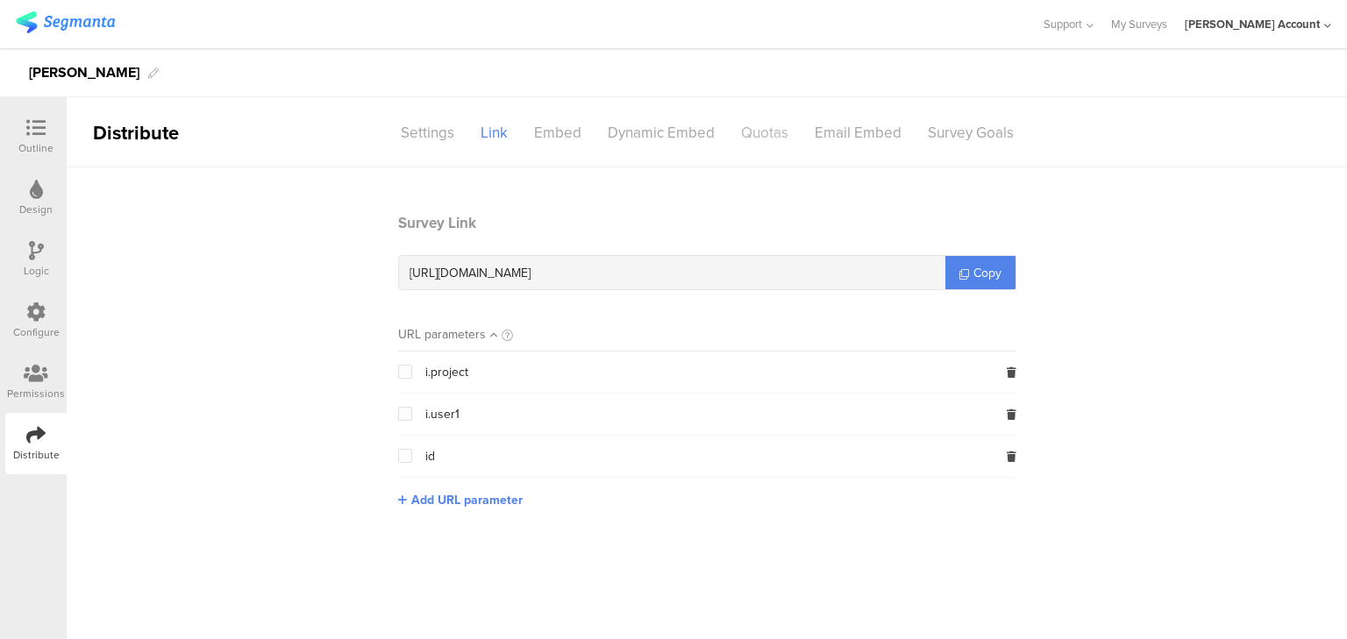
click at [761, 137] on div "Quotas" at bounding box center [765, 133] width 74 height 31
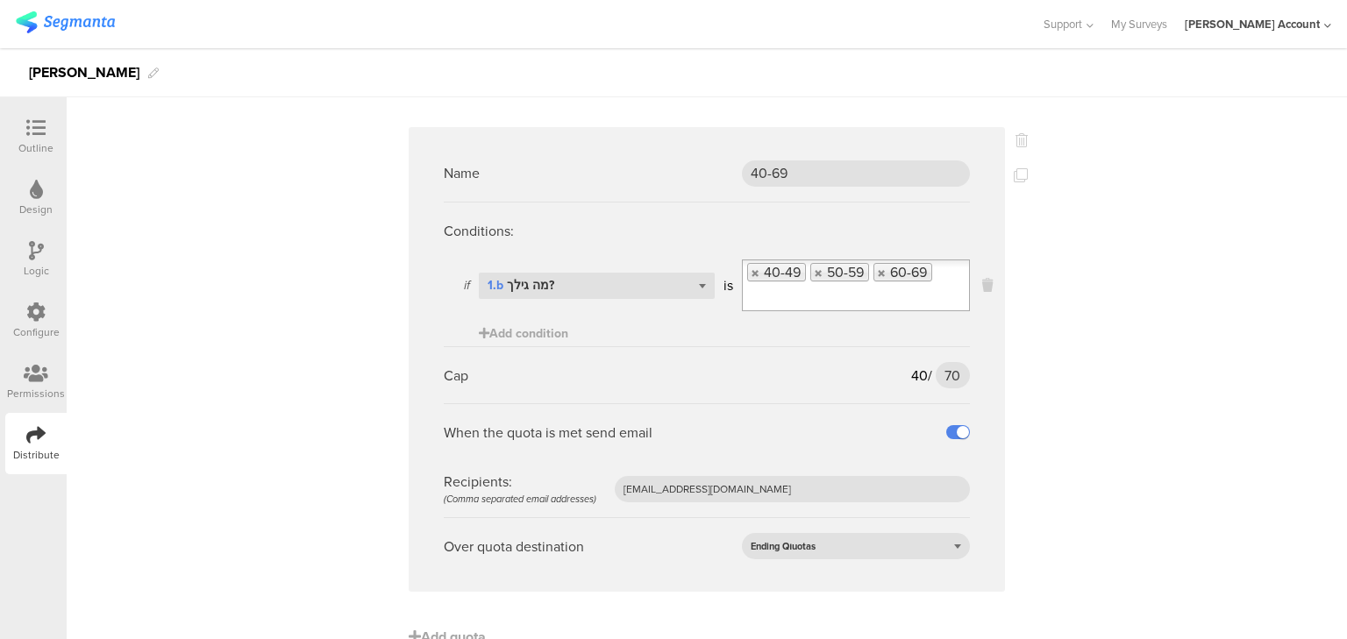
scroll to position [1076, 0]
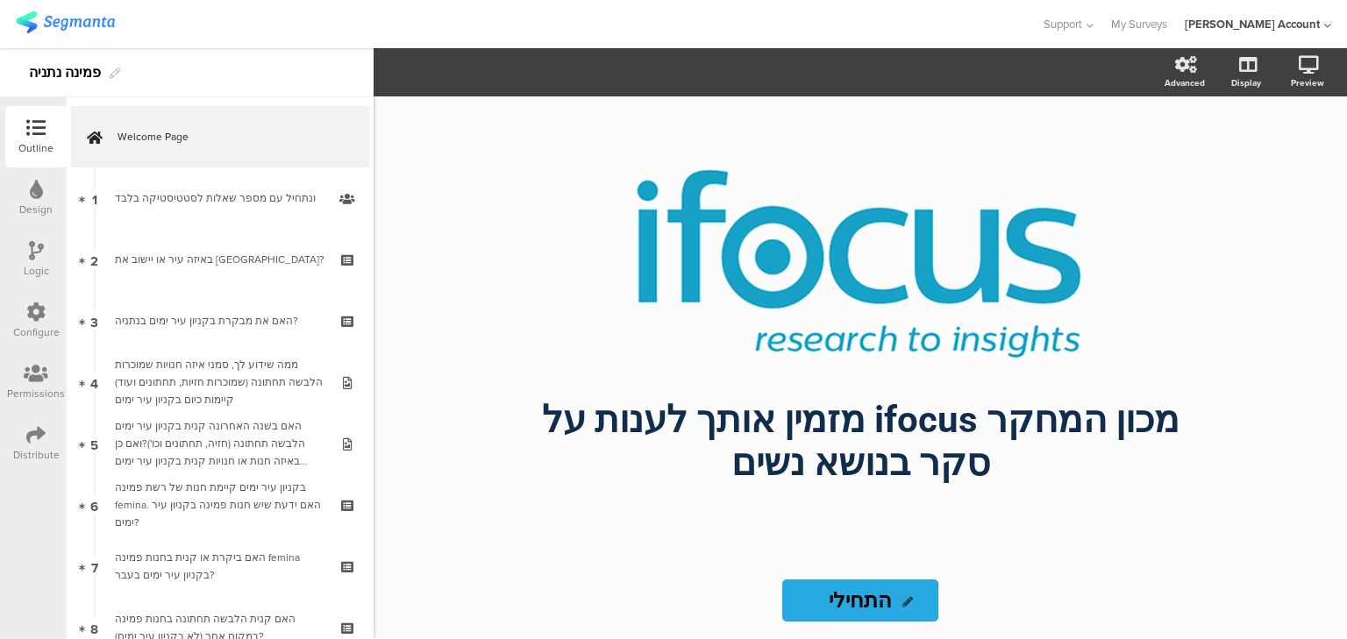
click at [25, 449] on div "Distribute" at bounding box center [36, 455] width 46 height 16
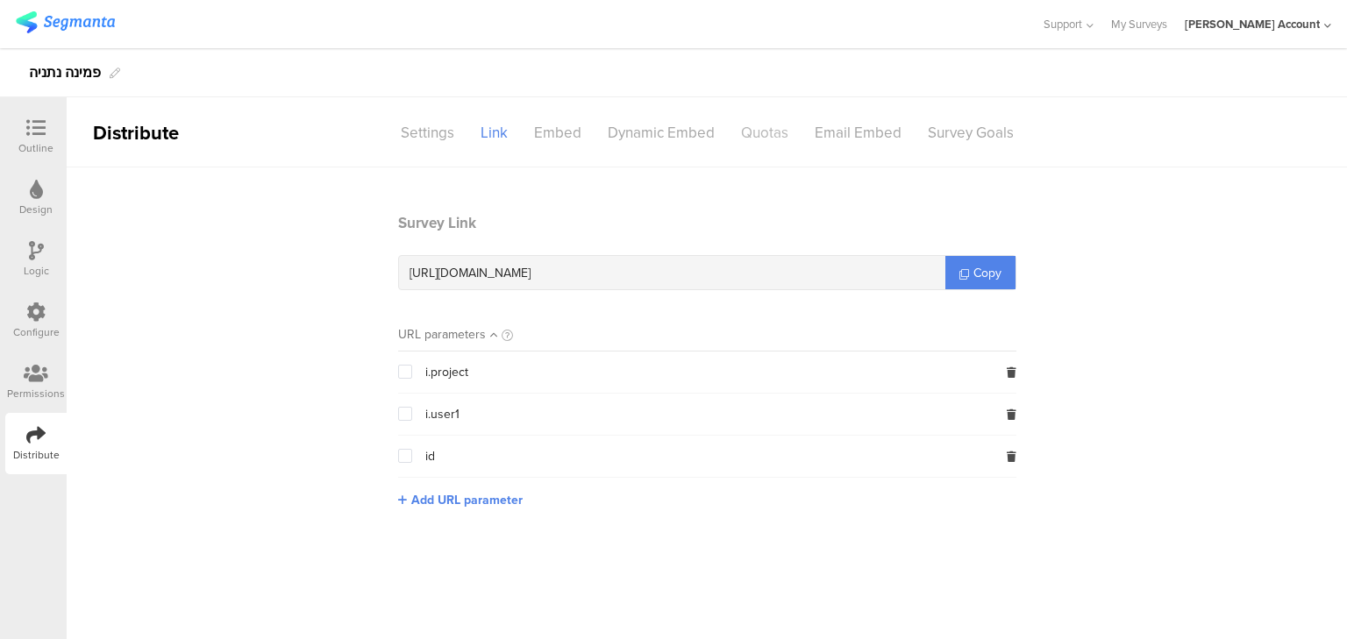
click at [773, 132] on div "Quotas" at bounding box center [765, 133] width 74 height 31
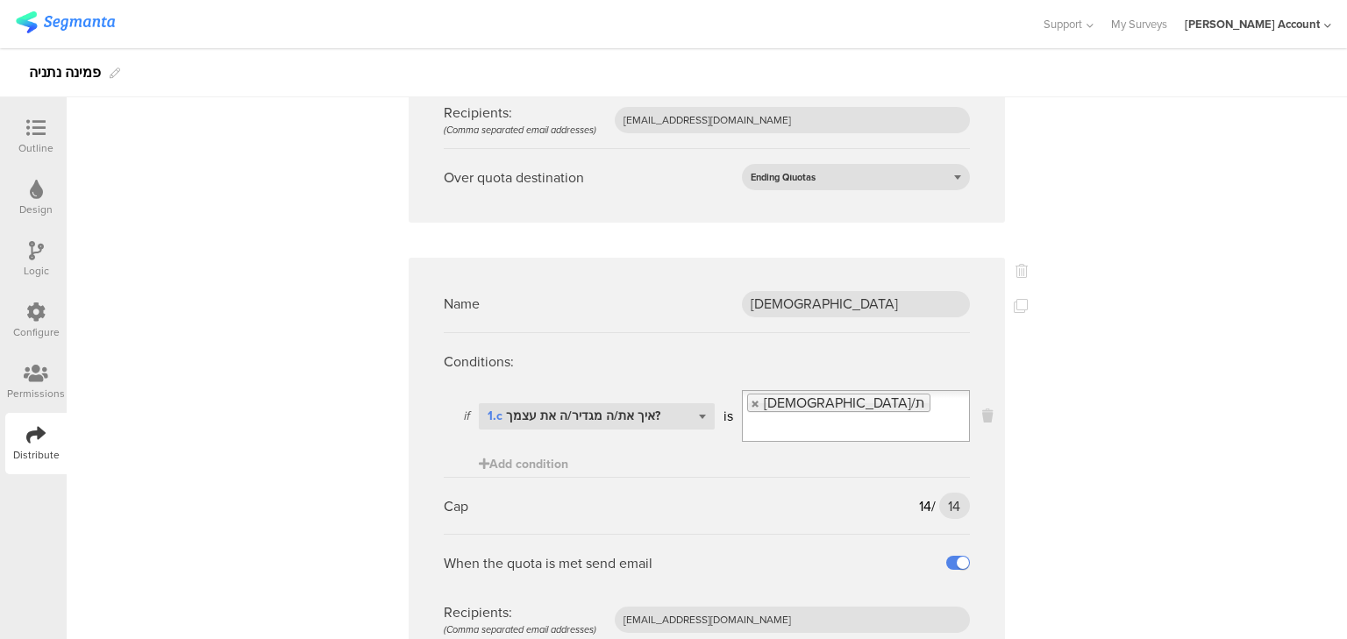
scroll to position [421, 0]
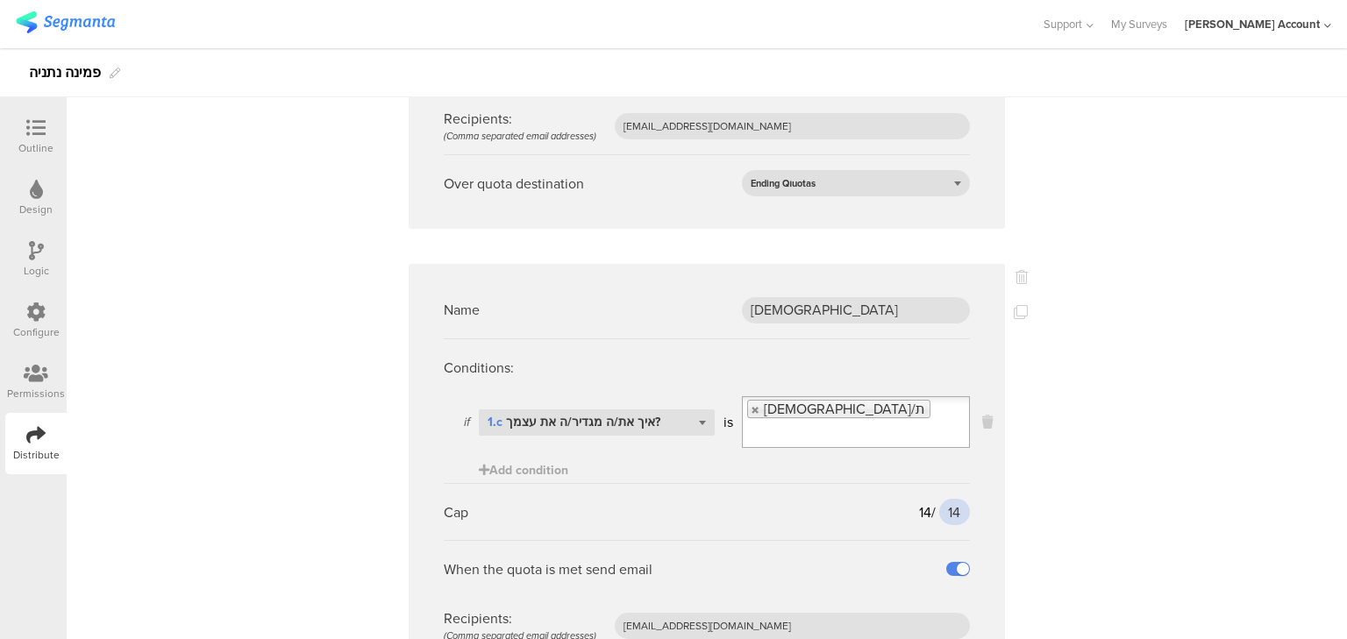
click at [949, 499] on input "14" at bounding box center [954, 512] width 31 height 26
type input "20"
click at [1136, 438] on div "Name כלל מדגם Conditions: if Select question... 1.a האם את/ה is אישה Add condit…" at bounding box center [707, 533] width 1280 height 1572
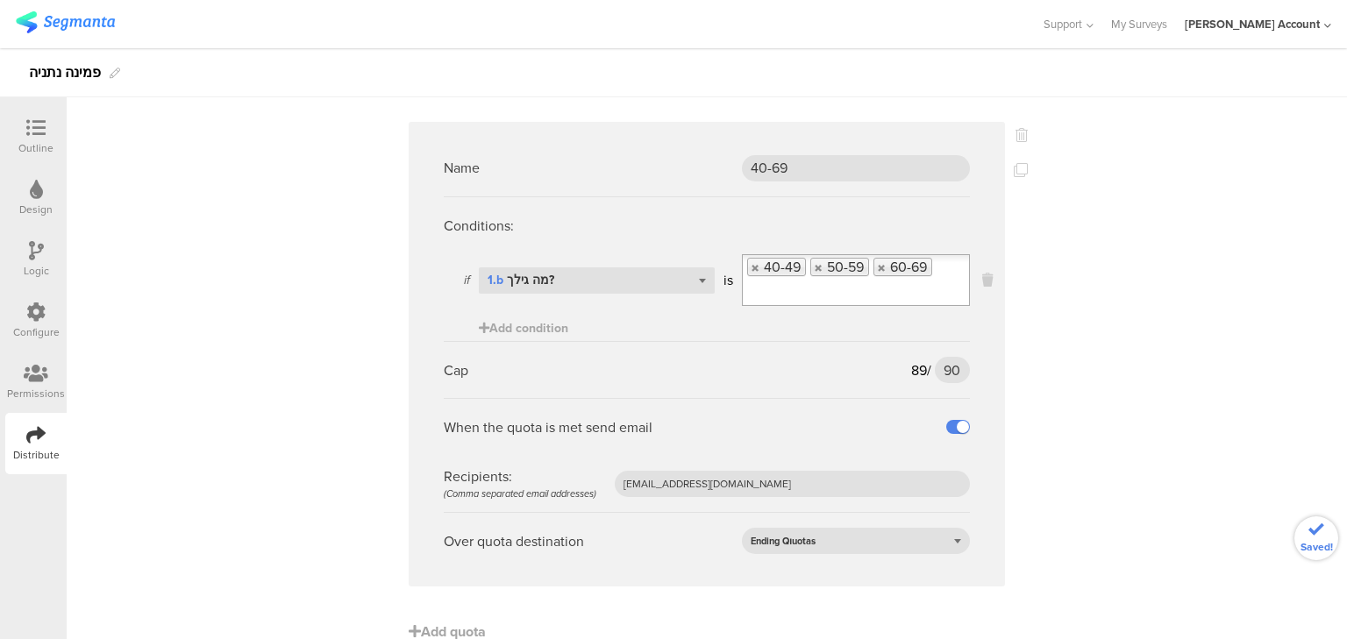
scroll to position [1076, 0]
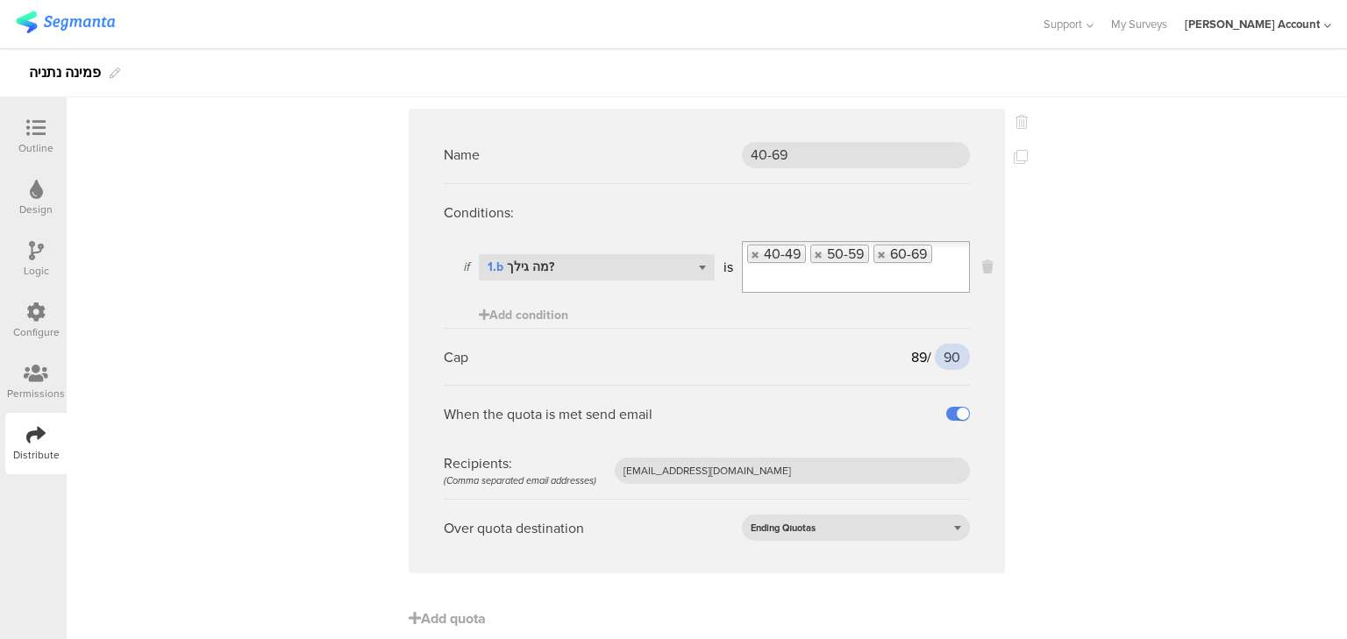
click at [946, 344] on input "90" at bounding box center [952, 357] width 35 height 26
type input "100"
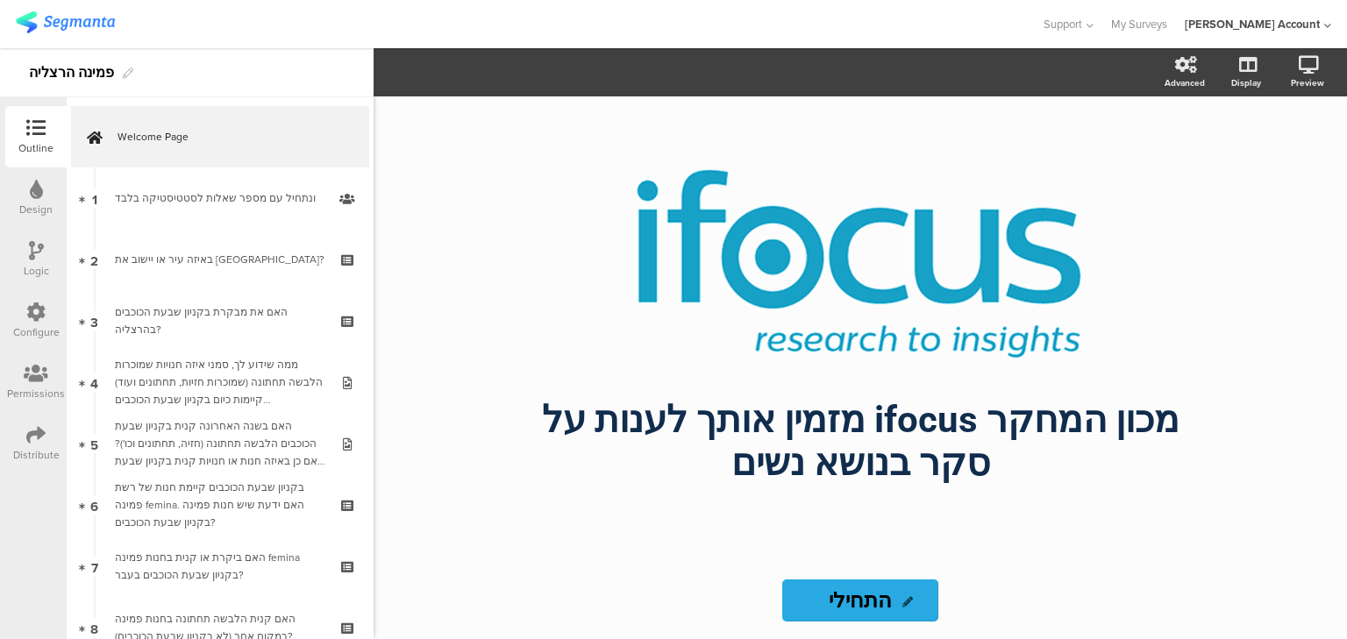
click at [26, 438] on icon at bounding box center [35, 434] width 19 height 19
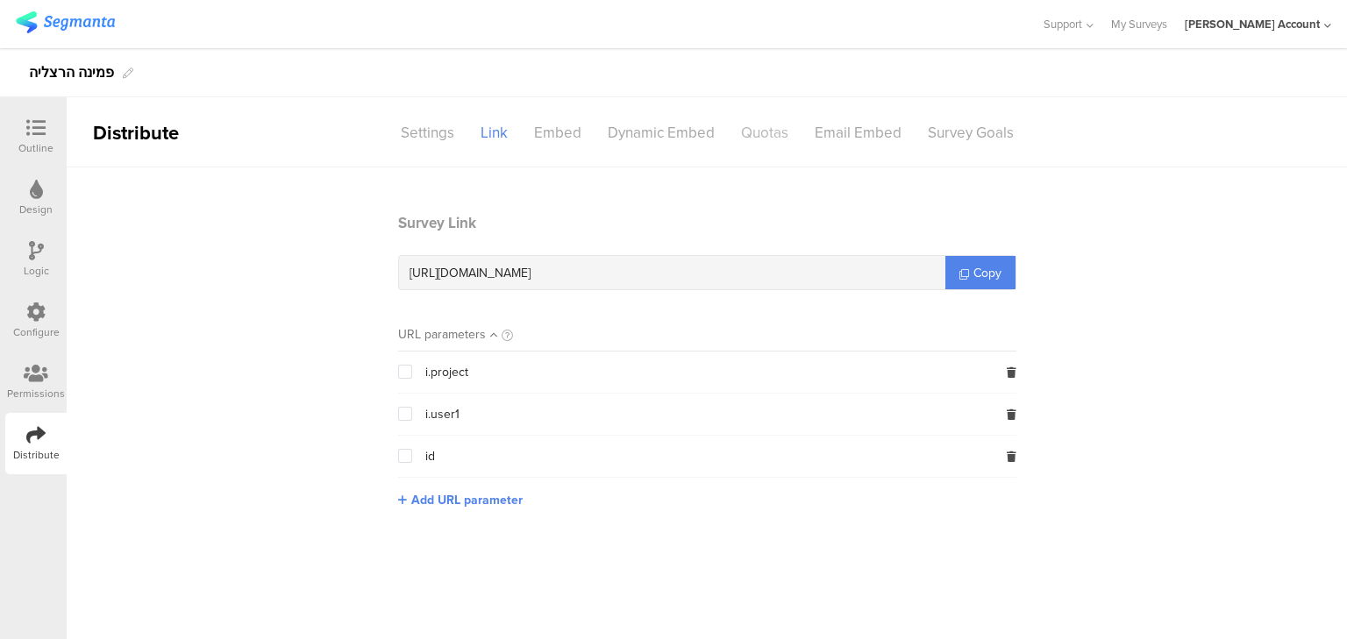
click at [757, 130] on div "Quotas" at bounding box center [765, 133] width 74 height 31
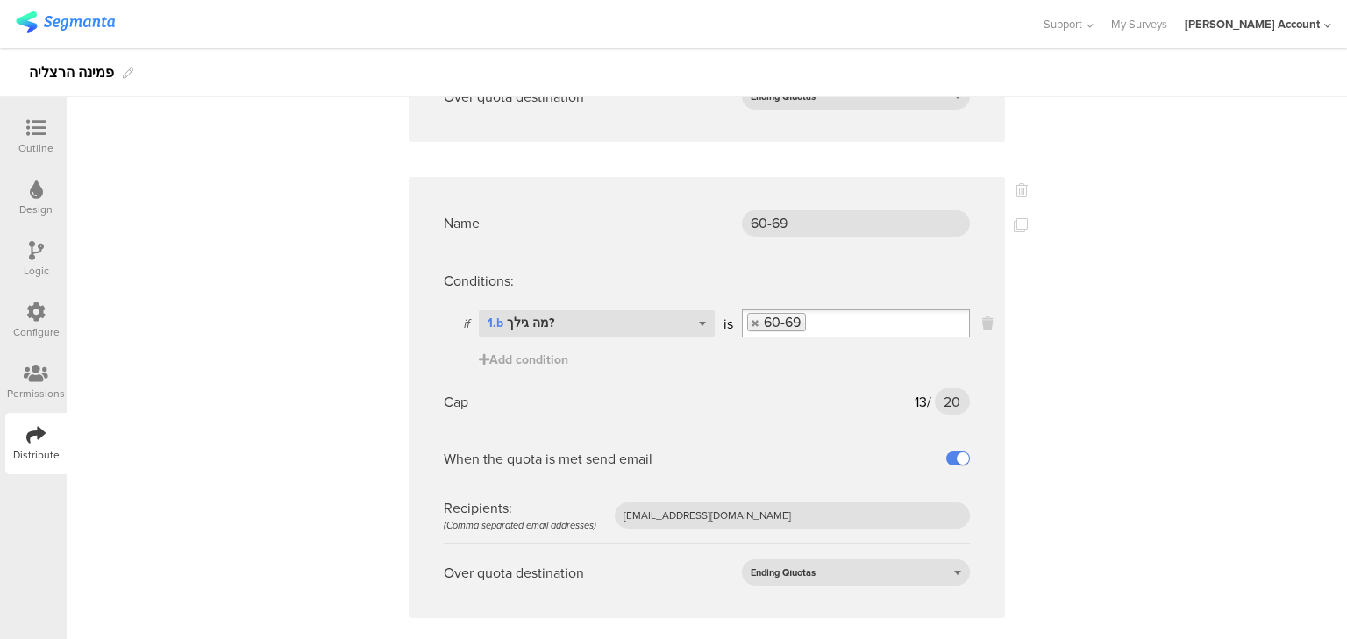
scroll to position [1528, 0]
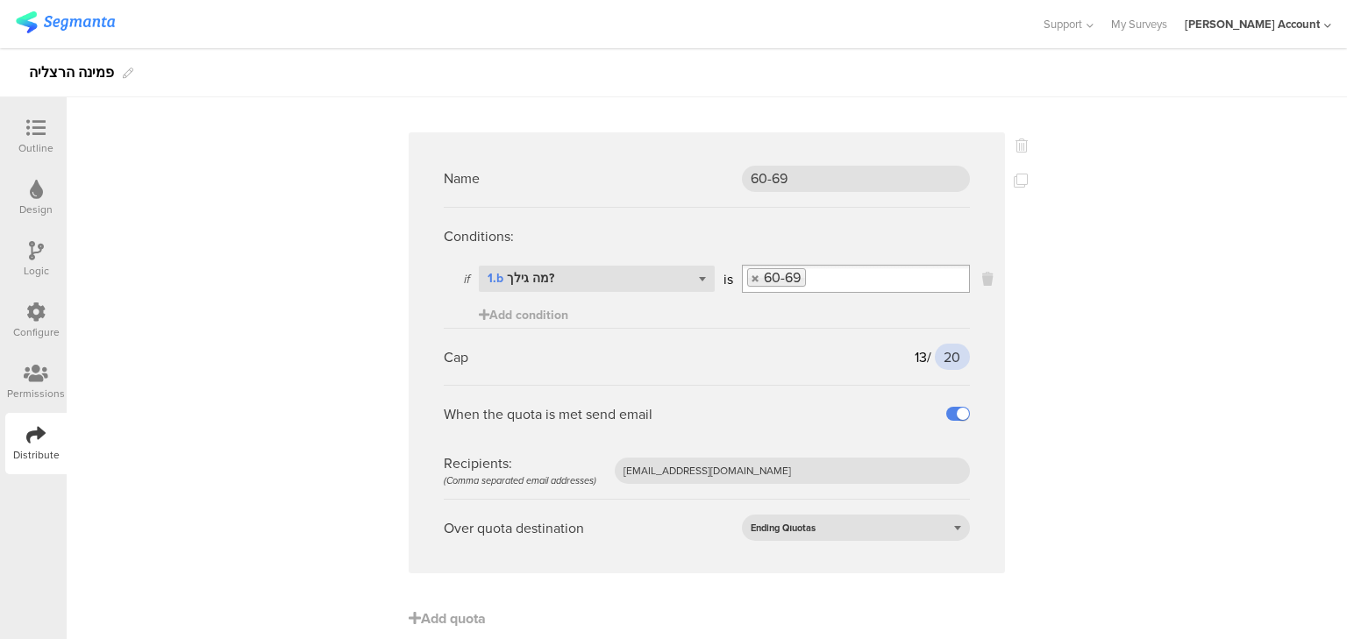
click at [944, 344] on input "20" at bounding box center [952, 357] width 35 height 26
type input "25"
